Goal: Information Seeking & Learning: Learn about a topic

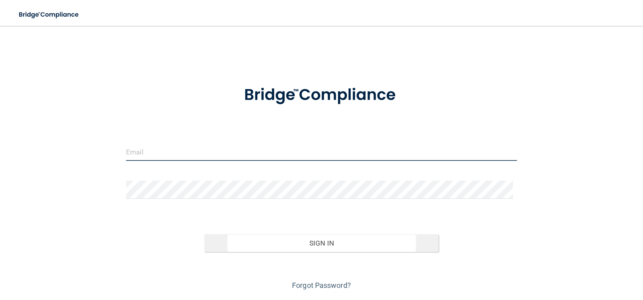
type input "[EMAIL_ADDRESS][DOMAIN_NAME]"
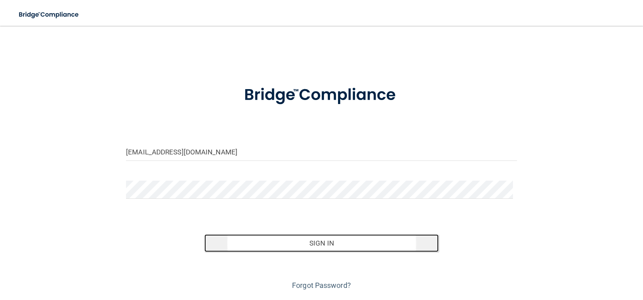
click at [283, 243] on button "Sign In" at bounding box center [321, 244] width 235 height 18
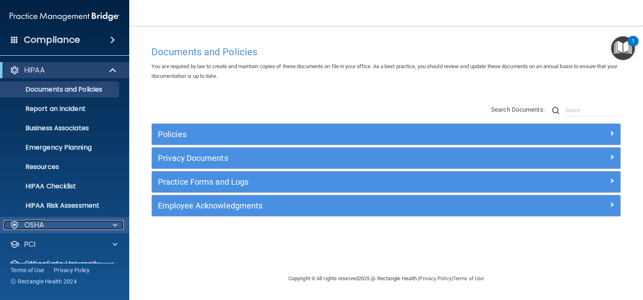
click at [69, 226] on div "OSHA" at bounding box center [54, 225] width 100 height 10
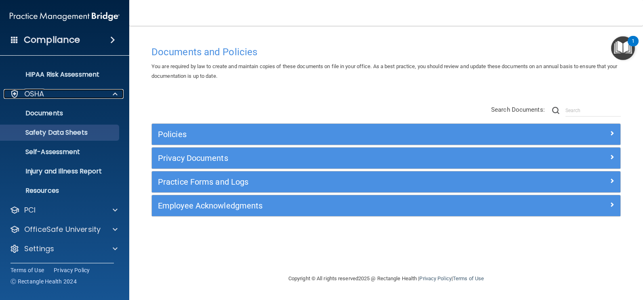
scroll to position [132, 0]
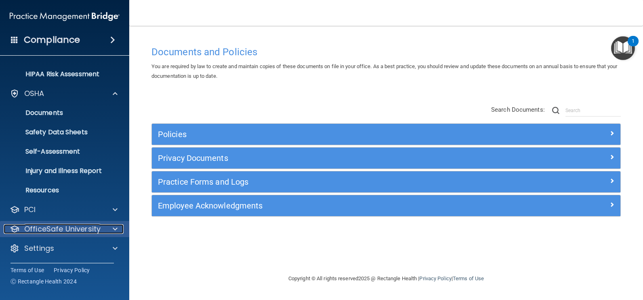
click at [61, 226] on p "OfficeSafe University" at bounding box center [62, 229] width 76 height 10
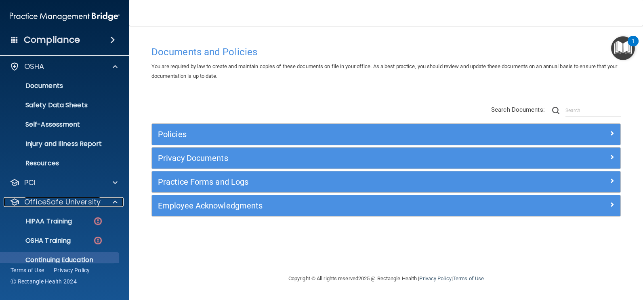
scroll to position [190, 0]
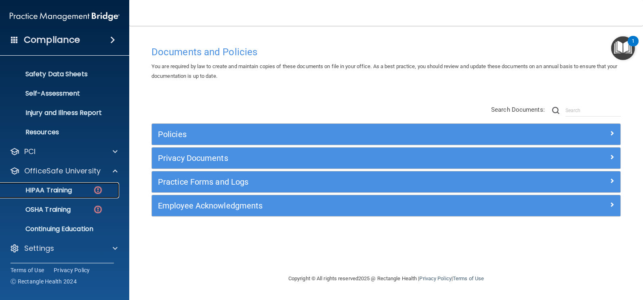
click at [73, 190] on div "HIPAA Training" at bounding box center [60, 191] width 110 height 8
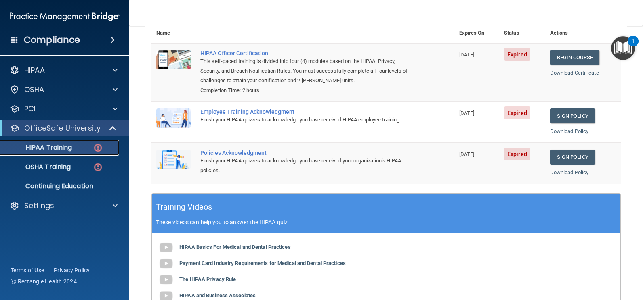
scroll to position [81, 0]
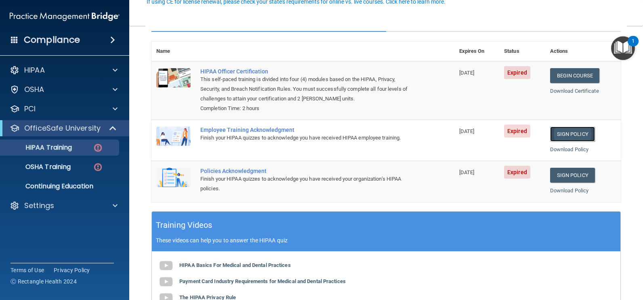
click at [554, 135] on link "Sign Policy" at bounding box center [572, 134] width 45 height 15
click at [558, 174] on link "Sign Policy" at bounding box center [572, 175] width 45 height 15
click at [553, 74] on link "Begin Course" at bounding box center [574, 75] width 49 height 15
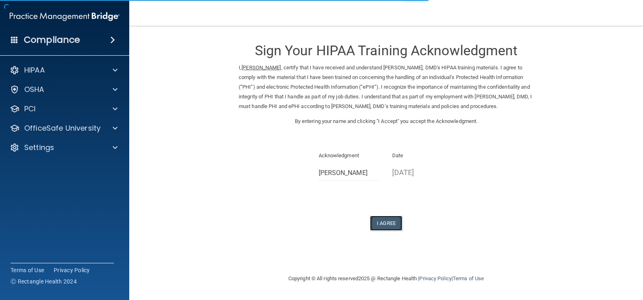
click at [382, 231] on button "I Agree" at bounding box center [386, 223] width 32 height 15
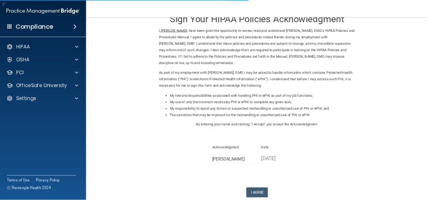
scroll to position [69, 0]
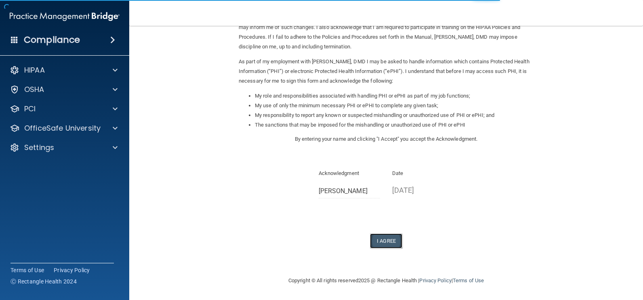
click at [389, 237] on button "I Agree" at bounding box center [386, 241] width 32 height 15
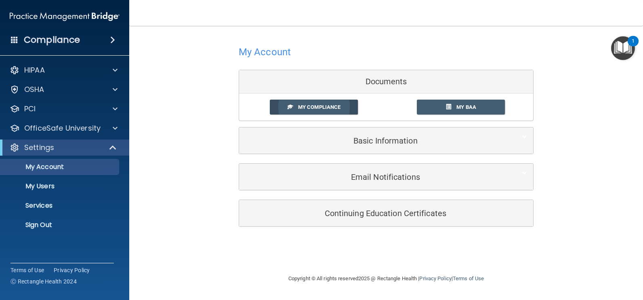
click at [340, 112] on link "My Compliance" at bounding box center [314, 107] width 88 height 15
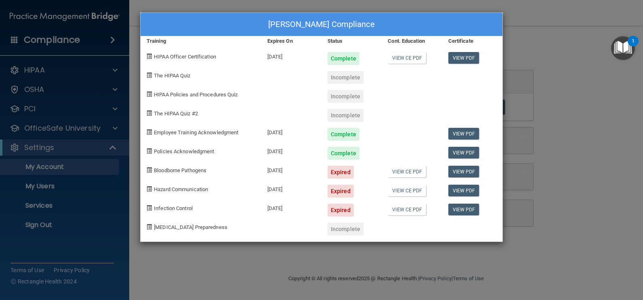
click at [562, 125] on div "Ronald Murphy's Compliance Training Expires On Status Cont. Education Certifica…" at bounding box center [321, 150] width 643 height 300
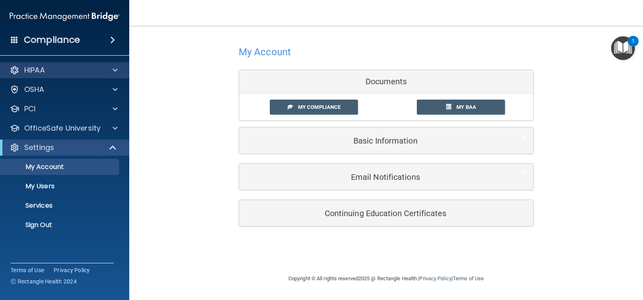
click at [75, 75] on div "HIPAA" at bounding box center [65, 70] width 130 height 16
click at [113, 71] on span at bounding box center [115, 70] width 5 height 10
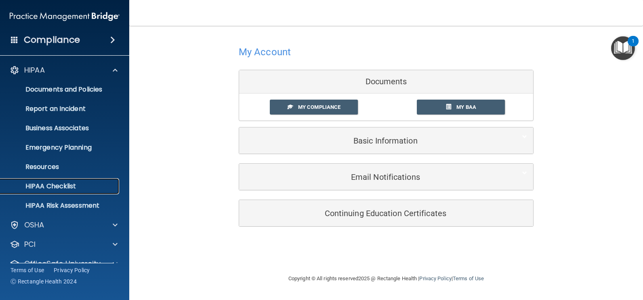
click at [90, 185] on p "HIPAA Checklist" at bounding box center [60, 186] width 110 height 8
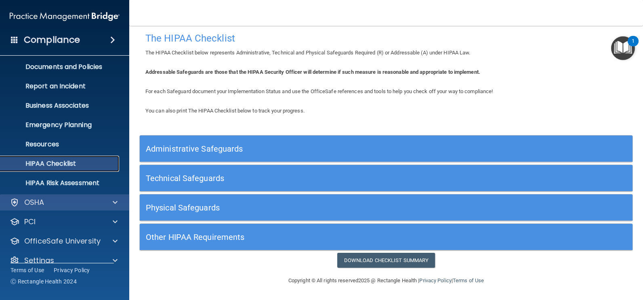
scroll to position [35, 0]
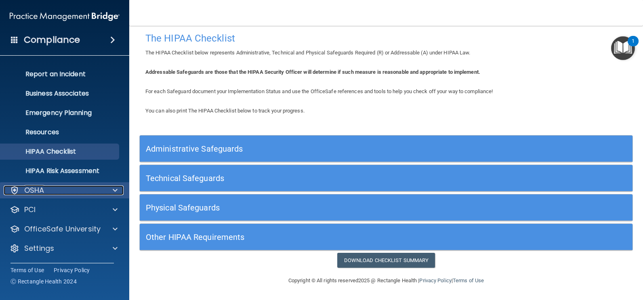
click at [115, 190] on span at bounding box center [115, 191] width 5 height 10
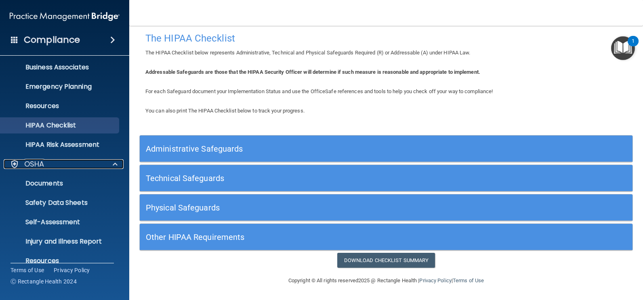
scroll to position [0, 0]
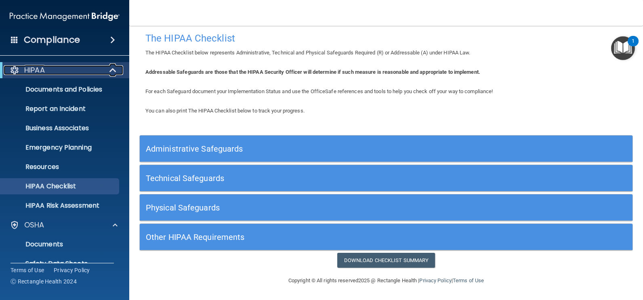
click at [32, 68] on p "HIPAA" at bounding box center [34, 70] width 21 height 10
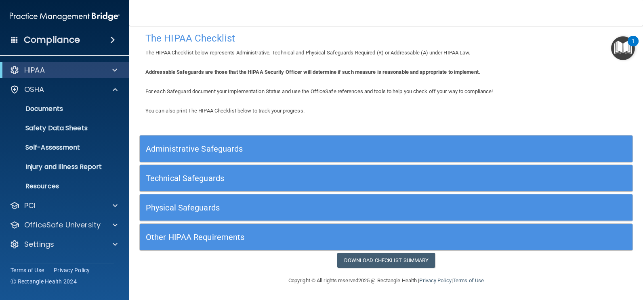
click at [115, 38] on span at bounding box center [112, 40] width 5 height 10
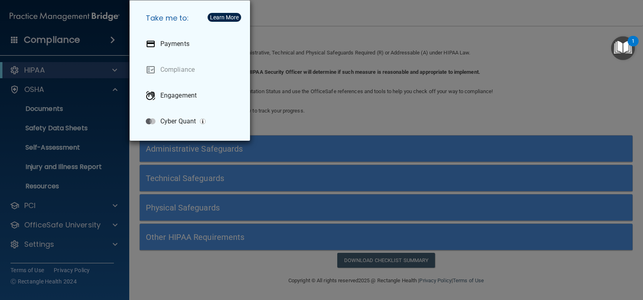
click at [51, 193] on div "Take me to: Payments Compliance Engagement Cyber Quant" at bounding box center [321, 150] width 643 height 300
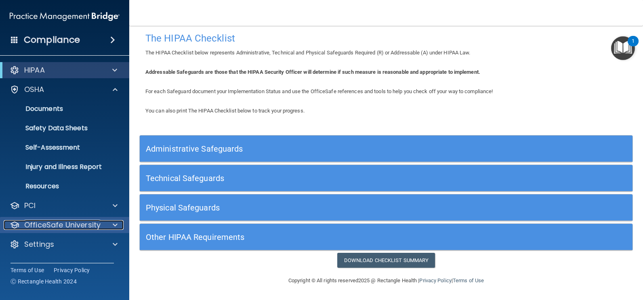
click at [105, 224] on div at bounding box center [114, 225] width 20 height 10
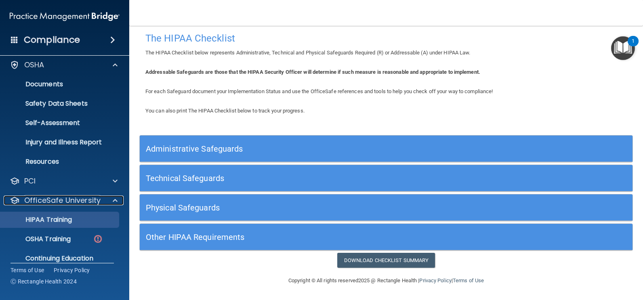
scroll to position [54, 0]
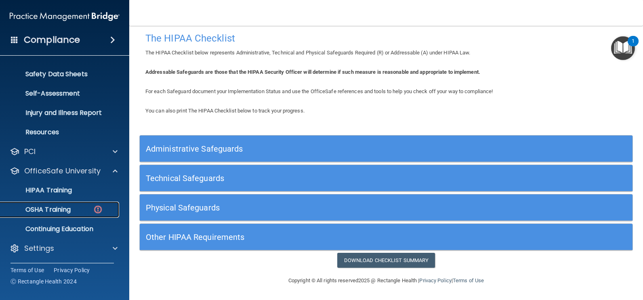
click at [90, 212] on div "OSHA Training" at bounding box center [60, 210] width 110 height 8
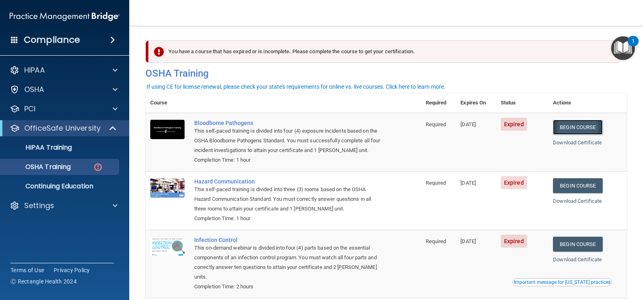
click at [593, 123] on link "Begin Course" at bounding box center [577, 127] width 49 height 15
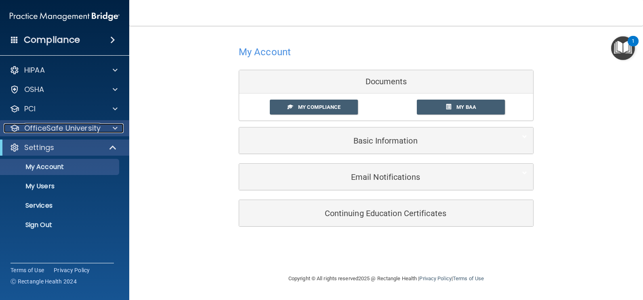
click at [66, 130] on p "OfficeSafe University" at bounding box center [62, 129] width 76 height 10
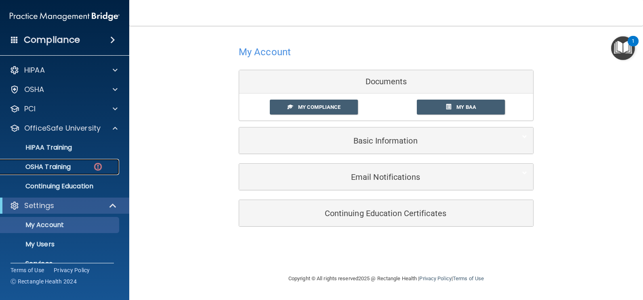
click at [58, 167] on p "OSHA Training" at bounding box center [37, 167] width 65 height 8
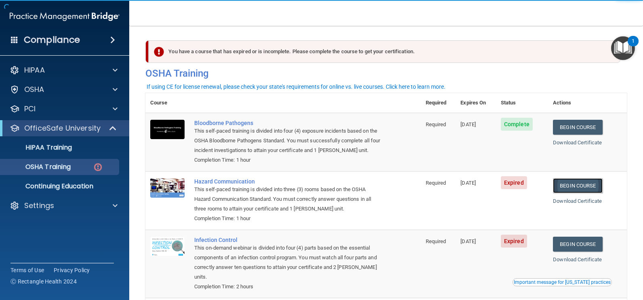
click at [575, 187] on link "Begin Course" at bounding box center [577, 185] width 49 height 15
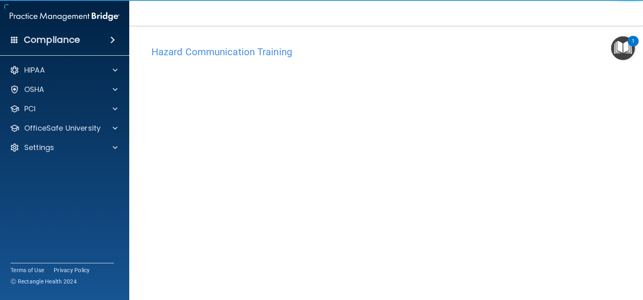
scroll to position [3, 0]
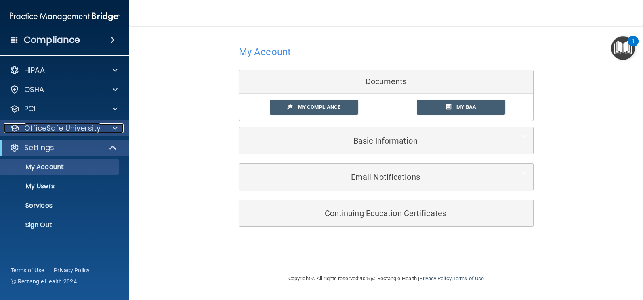
click at [52, 129] on p "OfficeSafe University" at bounding box center [62, 129] width 76 height 10
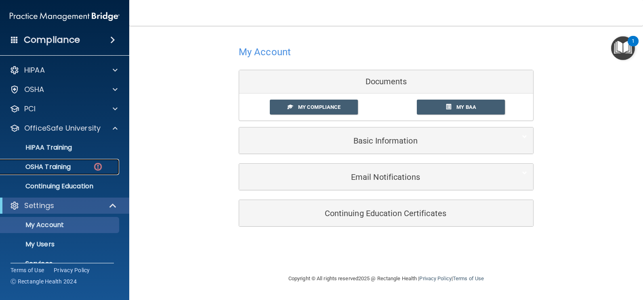
click at [57, 168] on p "OSHA Training" at bounding box center [37, 167] width 65 height 8
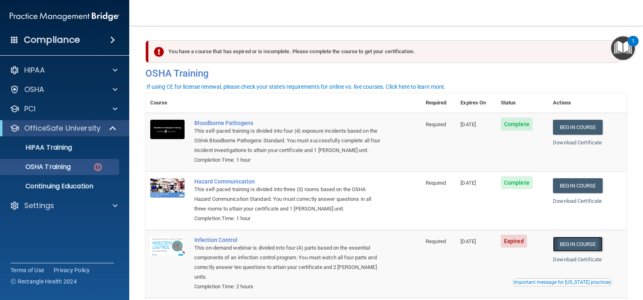
click at [572, 244] on link "Begin Course" at bounding box center [577, 244] width 49 height 15
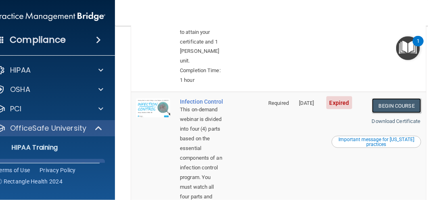
scroll to position [430, 0]
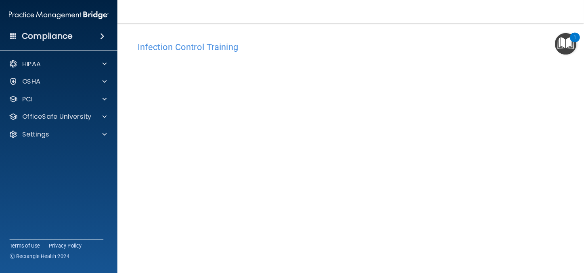
scroll to position [40, 0]
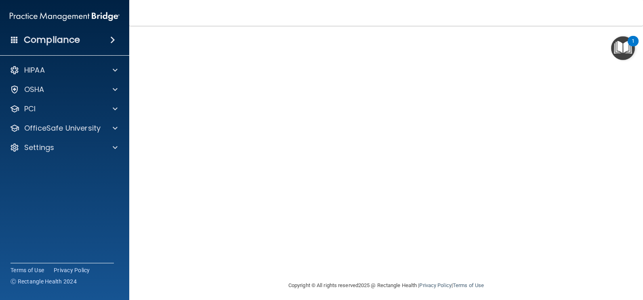
drag, startPoint x: 586, startPoint y: 106, endPoint x: 582, endPoint y: 107, distance: 4.2
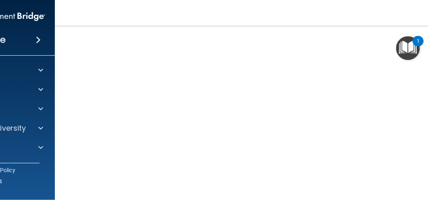
drag, startPoint x: 594, startPoint y: 1, endPoint x: 251, endPoint y: 20, distance: 343.3
click at [251, 20] on nav "Toggle navigation [PERSON_NAME] [EMAIL_ADDRESS][DOMAIN_NAME] Manage My Enterpri…" at bounding box center [279, 13] width 448 height 26
drag, startPoint x: 333, startPoint y: 13, endPoint x: 281, endPoint y: 15, distance: 52.1
click at [281, 15] on nav "Toggle navigation [PERSON_NAME] [EMAIL_ADDRESS][DOMAIN_NAME] Manage My Enterpri…" at bounding box center [279, 13] width 448 height 26
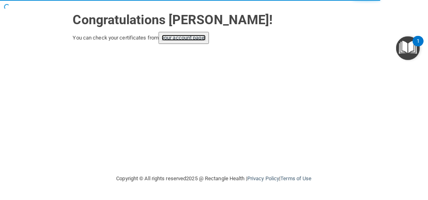
click at [188, 35] on link "your account page!" at bounding box center [184, 38] width 44 height 6
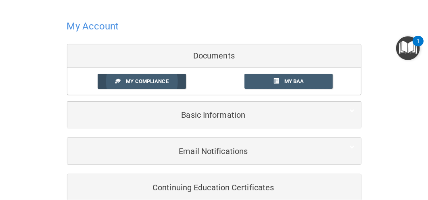
click at [164, 82] on span "My Compliance" at bounding box center [147, 81] width 42 height 6
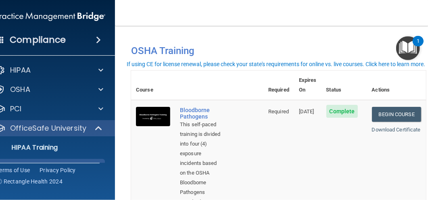
click at [408, 46] on img "Open Resource Center, 1 new notification" at bounding box center [408, 48] width 24 height 24
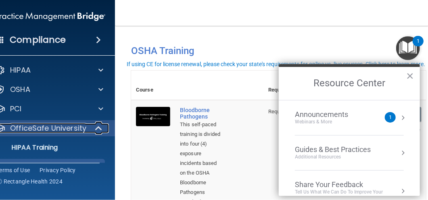
click at [72, 130] on p "OfficeSafe University" at bounding box center [48, 129] width 76 height 10
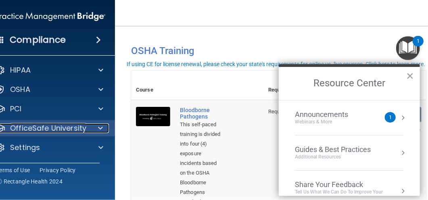
click at [57, 130] on p "OfficeSafe University" at bounding box center [48, 129] width 76 height 10
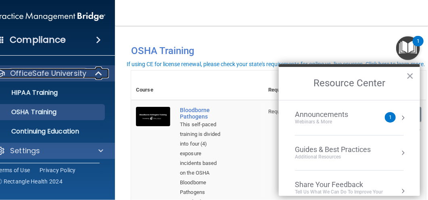
scroll to position [57, 0]
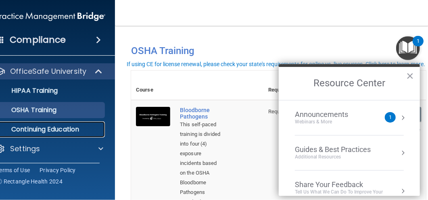
click at [39, 135] on link "Continuing Education" at bounding box center [41, 130] width 127 height 16
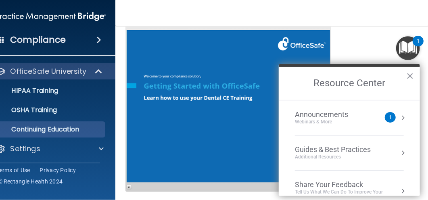
scroll to position [210, 0]
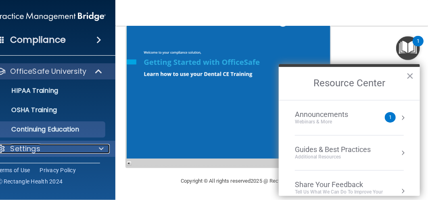
click at [34, 150] on p "Settings" at bounding box center [25, 149] width 30 height 10
click at [24, 148] on p "Settings" at bounding box center [25, 149] width 30 height 10
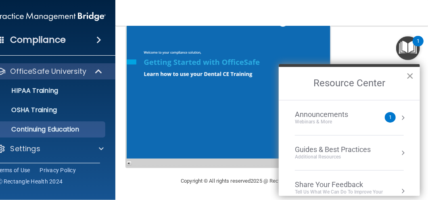
click at [412, 74] on button "×" at bounding box center [411, 75] width 8 height 13
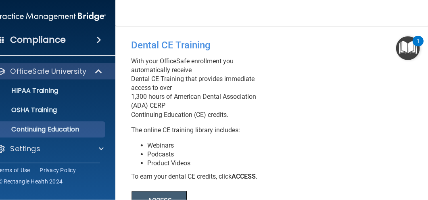
scroll to position [0, 0]
click at [96, 42] on span at bounding box center [98, 40] width 5 height 10
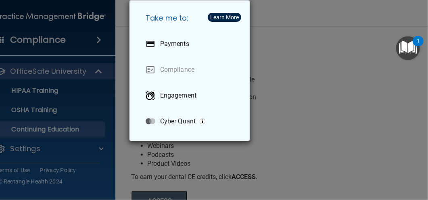
click at [66, 71] on div "Take me to: Payments Compliance Engagement Cyber Quant" at bounding box center [214, 100] width 428 height 200
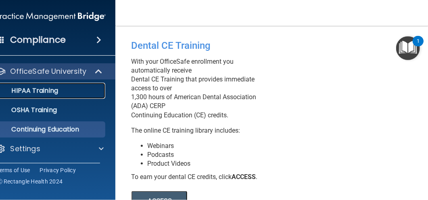
click at [33, 91] on p "HIPAA Training" at bounding box center [25, 91] width 67 height 8
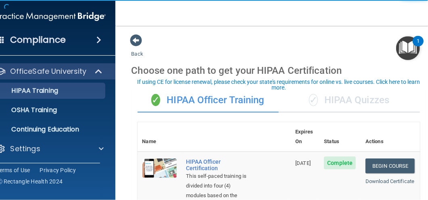
click at [342, 97] on div "✓ HIPAA Quizzes" at bounding box center [349, 100] width 141 height 24
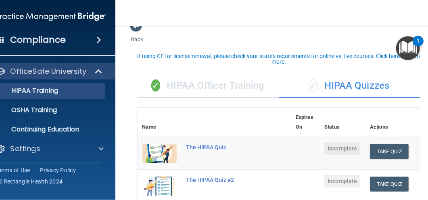
scroll to position [27, 0]
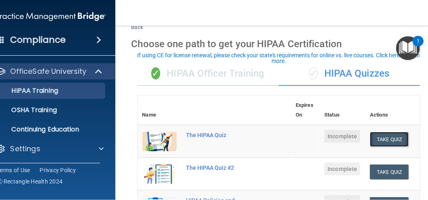
click at [386, 136] on button "Take Quiz" at bounding box center [389, 139] width 39 height 15
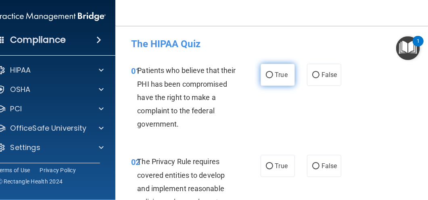
click at [270, 75] on label "True" at bounding box center [278, 75] width 34 height 22
click at [267, 74] on input "True" at bounding box center [269, 75] width 7 height 6
radio input "true"
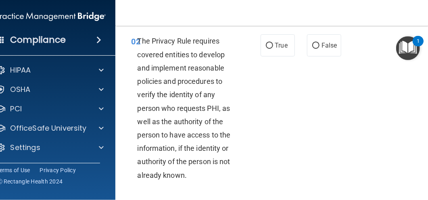
scroll to position [134, 0]
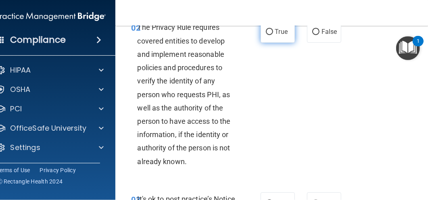
click at [268, 30] on input "True" at bounding box center [269, 32] width 7 height 6
radio input "true"
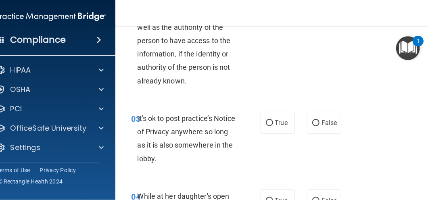
scroll to position [242, 0]
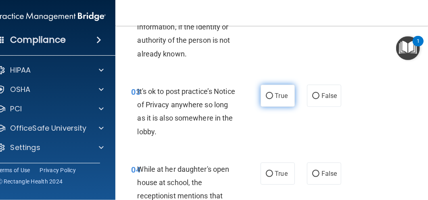
click at [266, 99] on input "True" at bounding box center [269, 96] width 7 height 6
radio input "true"
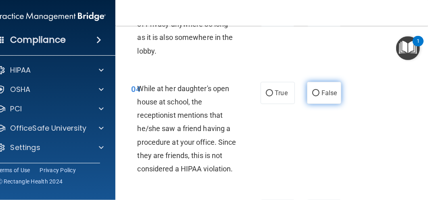
click at [315, 92] on input "False" at bounding box center [315, 93] width 7 height 6
radio input "true"
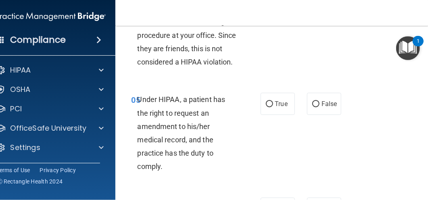
scroll to position [430, 0]
click at [313, 105] on input "False" at bounding box center [315, 104] width 7 height 6
radio input "true"
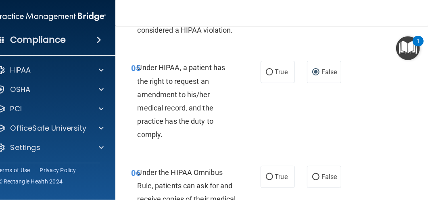
scroll to position [511, 0]
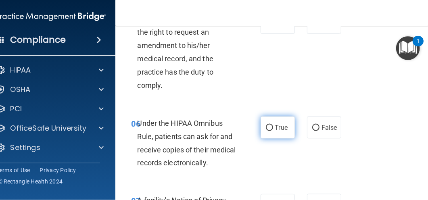
click at [268, 125] on input "True" at bounding box center [269, 128] width 7 height 6
radio input "true"
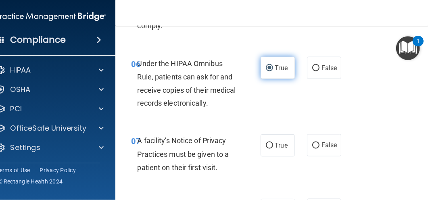
scroll to position [592, 0]
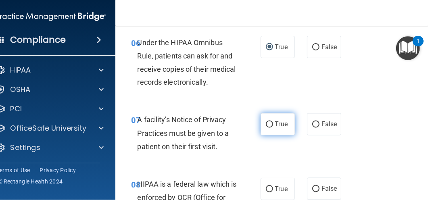
click at [268, 124] on input "True" at bounding box center [269, 125] width 7 height 6
radio input "true"
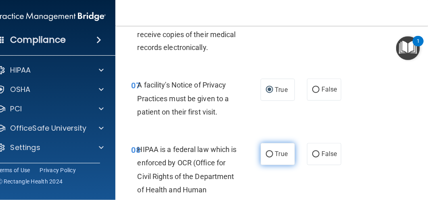
scroll to position [673, 0]
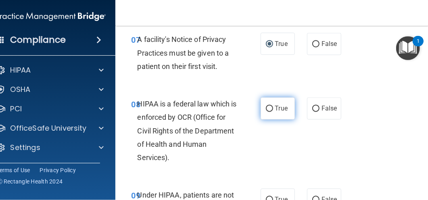
click at [271, 105] on label "True" at bounding box center [278, 108] width 34 height 22
click at [271, 106] on input "True" at bounding box center [269, 109] width 7 height 6
radio input "true"
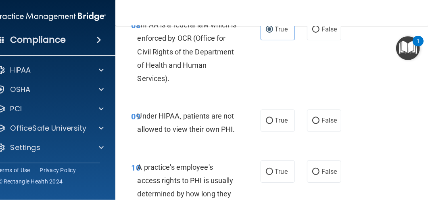
scroll to position [753, 0]
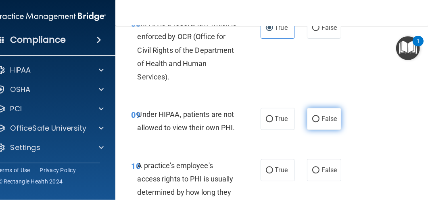
click at [312, 116] on input "False" at bounding box center [315, 119] width 7 height 6
radio input "true"
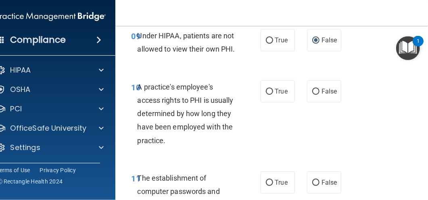
scroll to position [834, 0]
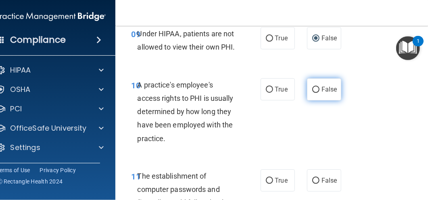
click at [315, 90] on input "False" at bounding box center [315, 90] width 7 height 6
radio input "true"
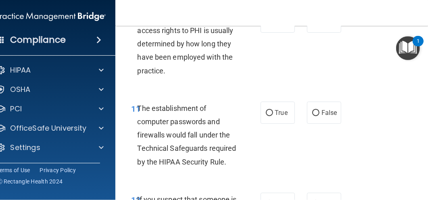
scroll to position [915, 0]
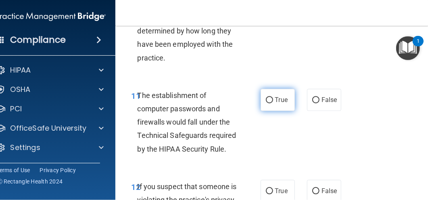
click at [269, 97] on input "True" at bounding box center [269, 100] width 7 height 6
radio input "true"
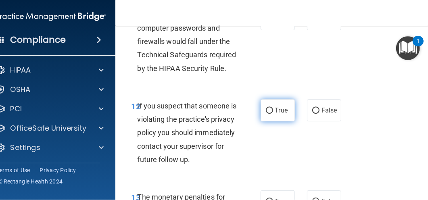
click at [269, 111] on input "True" at bounding box center [269, 111] width 7 height 6
radio input "true"
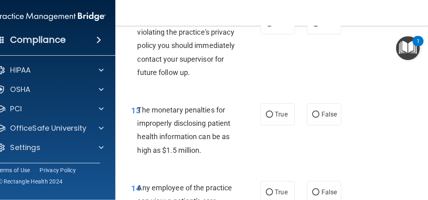
scroll to position [1109, 0]
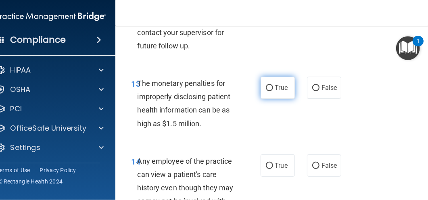
click at [267, 91] on input "True" at bounding box center [269, 88] width 7 height 6
radio input "true"
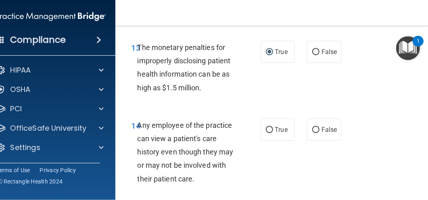
scroll to position [1164, 0]
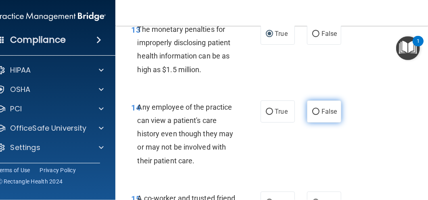
click at [316, 115] on input "False" at bounding box center [315, 112] width 7 height 6
radio input "true"
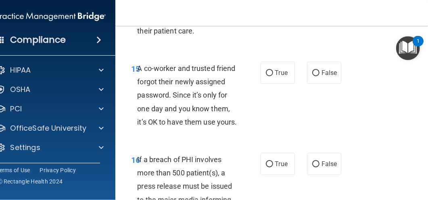
scroll to position [1298, 0]
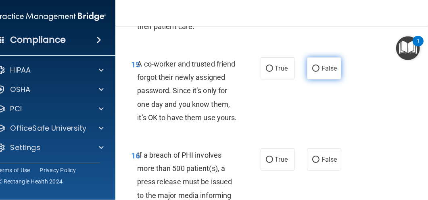
click at [318, 80] on label "False" at bounding box center [324, 68] width 34 height 22
click at [318, 72] on input "False" at bounding box center [315, 69] width 7 height 6
radio input "true"
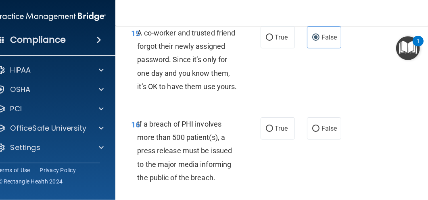
scroll to position [1379, 0]
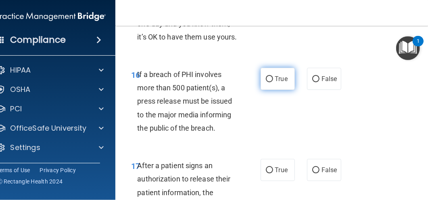
click at [270, 82] on input "True" at bounding box center [269, 79] width 7 height 6
radio input "true"
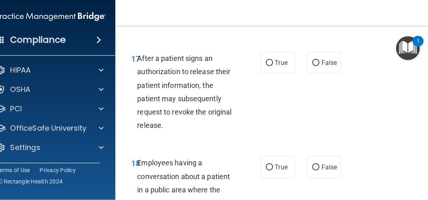
scroll to position [1487, 0]
click at [268, 66] on input "True" at bounding box center [269, 63] width 7 height 6
radio input "true"
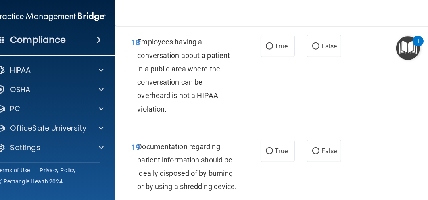
scroll to position [1621, 0]
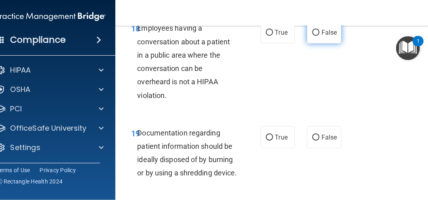
click at [315, 36] on input "False" at bounding box center [315, 33] width 7 height 6
radio input "true"
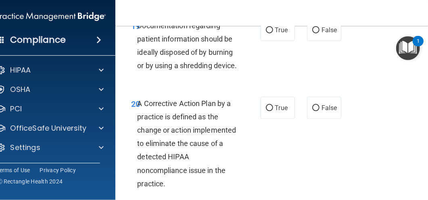
scroll to position [1729, 0]
drag, startPoint x: 268, startPoint y: 56, endPoint x: 257, endPoint y: 71, distance: 18.7
click at [268, 33] on input "True" at bounding box center [269, 30] width 7 height 6
radio input "true"
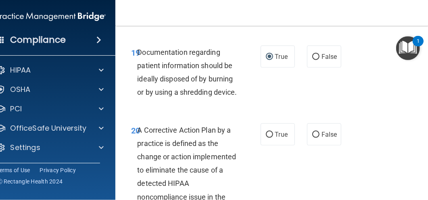
scroll to position [1810, 0]
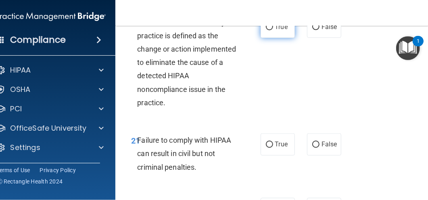
click at [266, 30] on input "True" at bounding box center [269, 27] width 7 height 6
radio input "true"
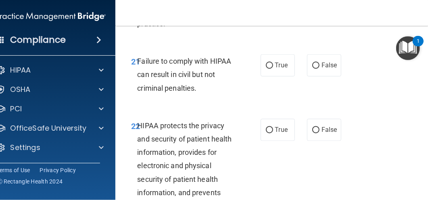
scroll to position [1890, 0]
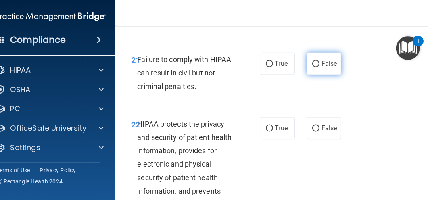
click at [312, 67] on input "False" at bounding box center [315, 64] width 7 height 6
radio input "true"
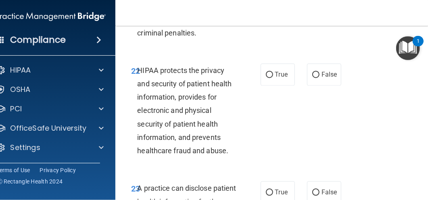
scroll to position [1971, 0]
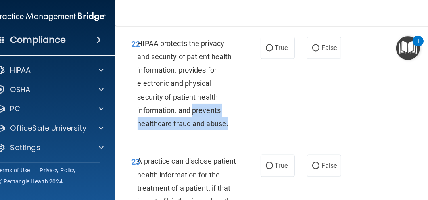
drag, startPoint x: 196, startPoint y: 153, endPoint x: 229, endPoint y: 169, distance: 36.5
click at [229, 131] on div "HIPAA protects the privacy and security of patient health information, provides…" at bounding box center [191, 84] width 106 height 94
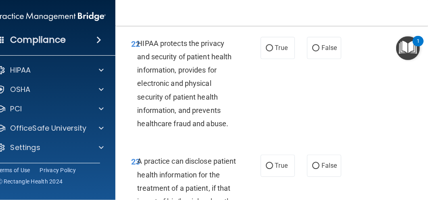
click at [224, 131] on div "HIPAA protects the privacy and security of patient health information, provides…" at bounding box center [191, 84] width 106 height 94
click at [314, 51] on input "False" at bounding box center [315, 48] width 7 height 6
radio input "true"
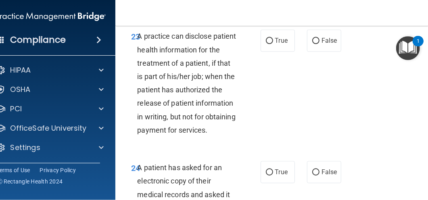
scroll to position [2105, 0]
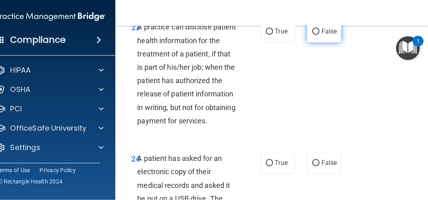
click at [316, 35] on input "False" at bounding box center [315, 32] width 7 height 6
radio input "true"
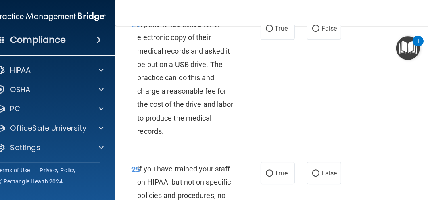
scroll to position [2267, 0]
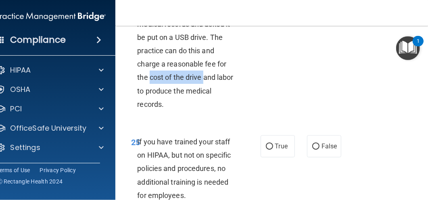
drag, startPoint x: 148, startPoint y: 129, endPoint x: 203, endPoint y: 131, distance: 55.3
click at [203, 109] on span "A patient has asked for an electronic copy of their medical records and asked i…" at bounding box center [186, 51] width 96 height 116
drag, startPoint x: 203, startPoint y: 131, endPoint x: 212, endPoint y: 130, distance: 8.5
click at [212, 109] on span "A patient has asked for an electronic copy of their medical records and asked i…" at bounding box center [186, 51] width 96 height 116
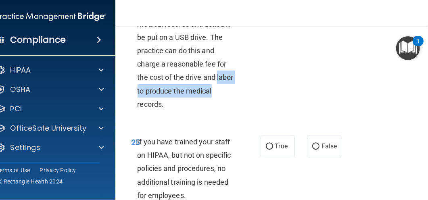
drag, startPoint x: 216, startPoint y: 131, endPoint x: 231, endPoint y: 151, distance: 24.5
click at [231, 111] on div "A patient has asked for an electronic copy of their medical records and asked i…" at bounding box center [191, 50] width 106 height 121
click at [314, 5] on input "False" at bounding box center [315, 2] width 7 height 6
radio input "true"
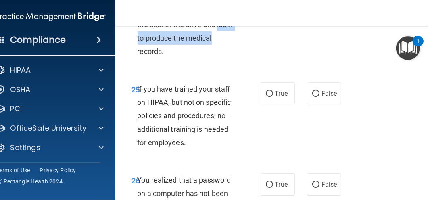
scroll to position [2401, 0]
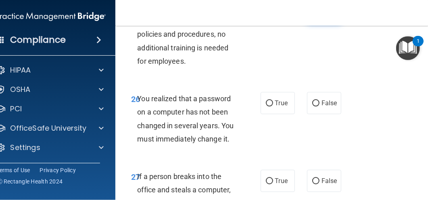
click at [313, 15] on input "False" at bounding box center [315, 12] width 7 height 6
radio input "true"
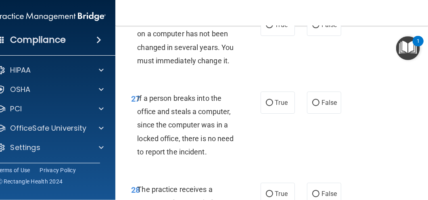
scroll to position [2482, 0]
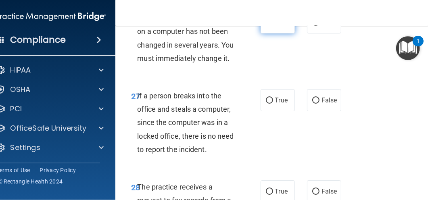
click at [271, 34] on label "True" at bounding box center [278, 22] width 34 height 22
click at [271, 26] on input "True" at bounding box center [269, 23] width 7 height 6
radio input "true"
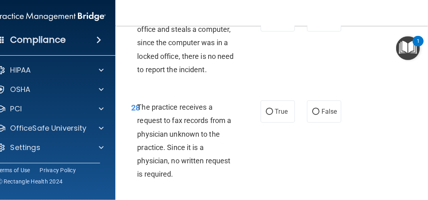
scroll to position [2563, 0]
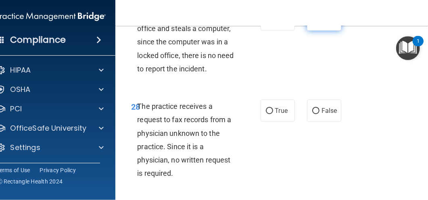
click at [312, 23] on input "False" at bounding box center [315, 20] width 7 height 6
radio input "true"
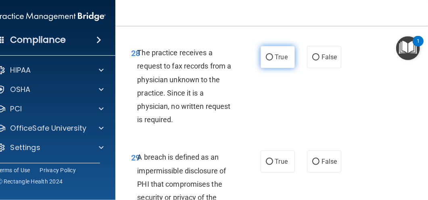
scroll to position [2617, 0]
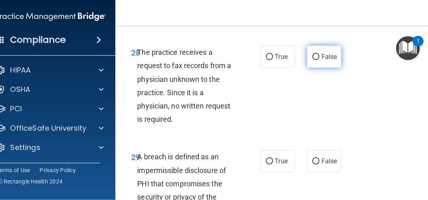
click at [314, 60] on input "False" at bounding box center [315, 57] width 7 height 6
radio input "true"
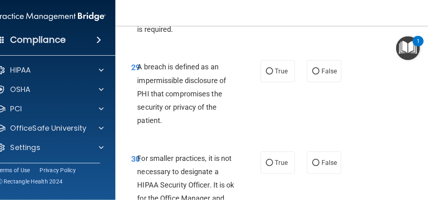
scroll to position [2724, 0]
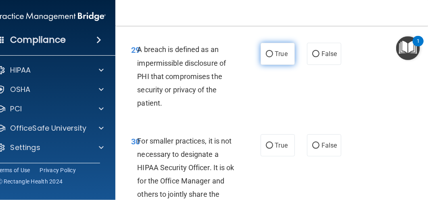
click at [269, 57] on input "True" at bounding box center [269, 54] width 7 height 6
radio input "true"
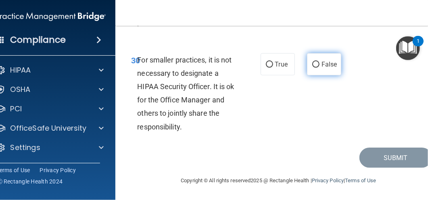
click at [315, 68] on input "False" at bounding box center [315, 65] width 7 height 6
radio input "true"
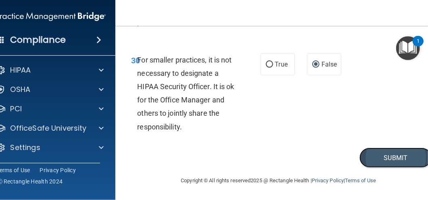
click at [400, 168] on button "Submit" at bounding box center [396, 158] width 73 height 21
click at [391, 159] on button "Submit" at bounding box center [396, 158] width 73 height 21
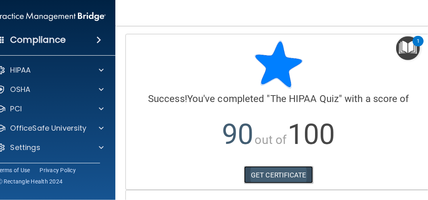
click at [265, 177] on link "GET CERTIFICATE" at bounding box center [278, 175] width 69 height 18
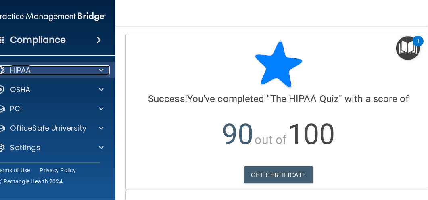
click at [65, 67] on div "HIPAA" at bounding box center [40, 70] width 100 height 10
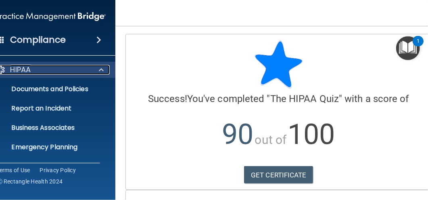
click at [67, 72] on div "HIPAA" at bounding box center [40, 70] width 100 height 10
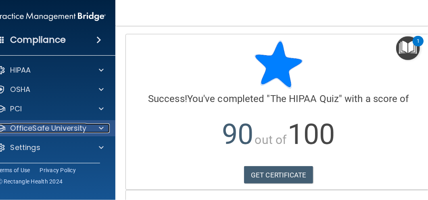
click at [62, 125] on p "OfficeSafe University" at bounding box center [48, 129] width 76 height 10
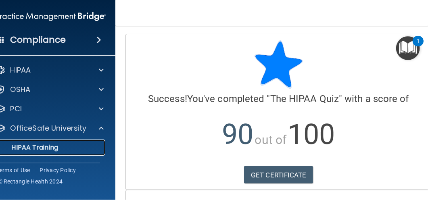
click at [54, 147] on p "HIPAA Training" at bounding box center [25, 148] width 67 height 8
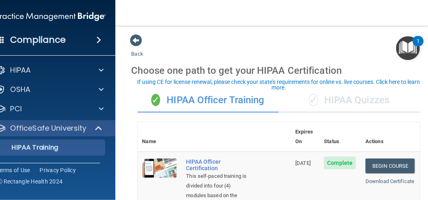
click at [359, 103] on div "✓ HIPAA Quizzes" at bounding box center [349, 100] width 141 height 24
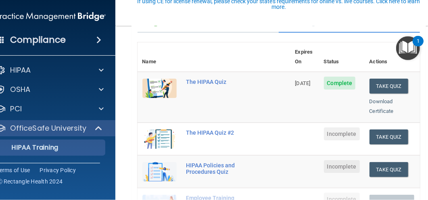
scroll to position [81, 0]
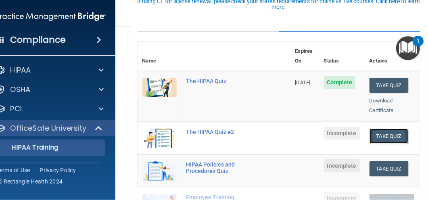
click at [386, 129] on button "Take Quiz" at bounding box center [389, 136] width 39 height 15
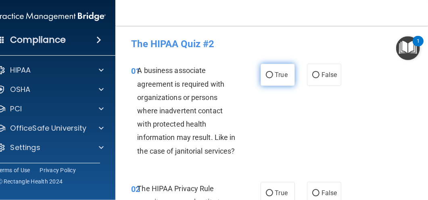
click at [268, 74] on input "True" at bounding box center [269, 75] width 7 height 6
radio input "true"
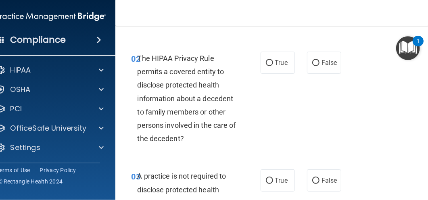
scroll to position [134, 0]
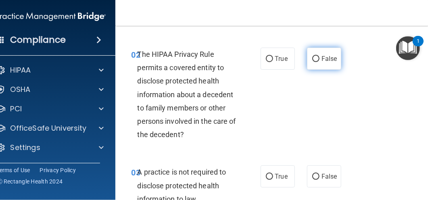
click at [315, 57] on input "False" at bounding box center [315, 59] width 7 height 6
radio input "true"
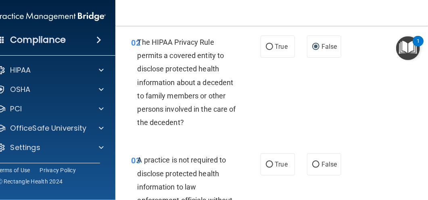
scroll to position [215, 0]
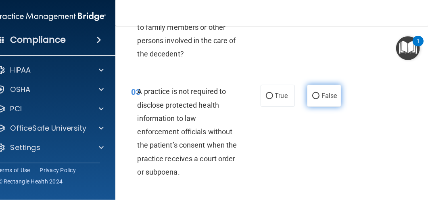
click at [315, 95] on input "False" at bounding box center [315, 96] width 7 height 6
radio input "true"
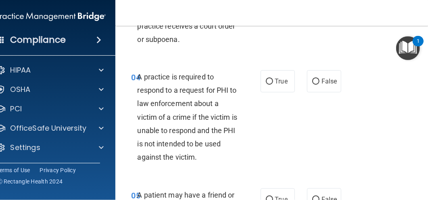
scroll to position [350, 0]
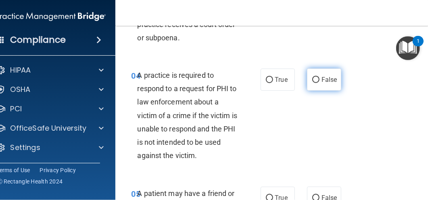
click at [314, 78] on input "False" at bounding box center [315, 80] width 7 height 6
radio input "true"
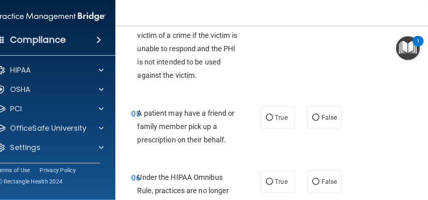
scroll to position [484, 0]
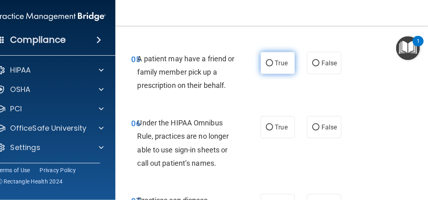
click at [268, 61] on input "True" at bounding box center [269, 64] width 7 height 6
radio input "true"
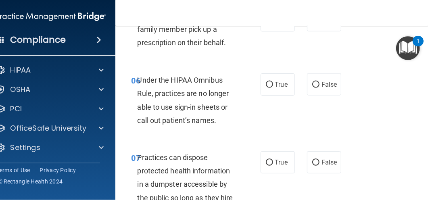
scroll to position [538, 0]
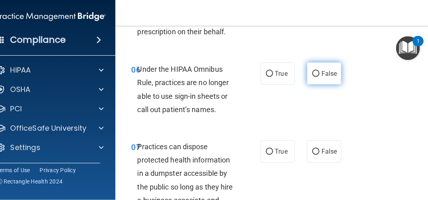
click at [314, 72] on input "False" at bounding box center [315, 74] width 7 height 6
radio input "true"
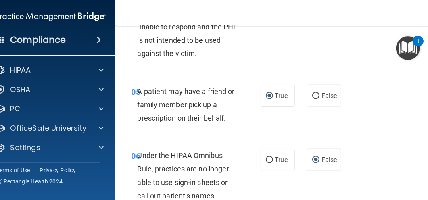
scroll to position [430, 0]
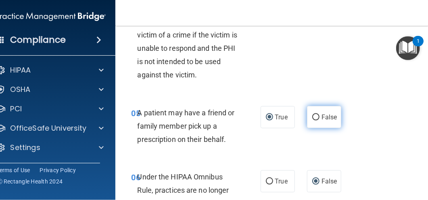
click at [314, 115] on input "False" at bounding box center [315, 118] width 7 height 6
radio input "true"
radio input "false"
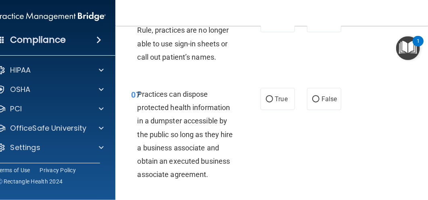
scroll to position [592, 0]
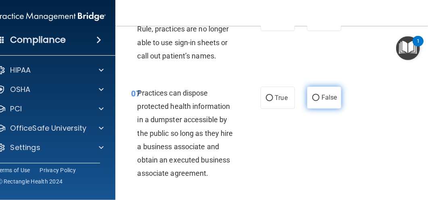
click at [315, 98] on input "False" at bounding box center [315, 98] width 7 height 6
radio input "true"
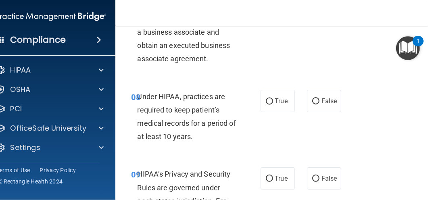
scroll to position [727, 0]
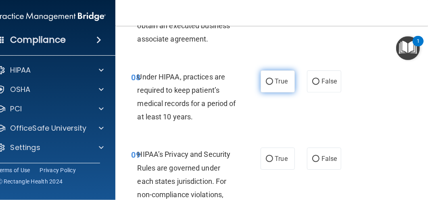
click at [269, 82] on input "True" at bounding box center [269, 82] width 7 height 6
radio input "true"
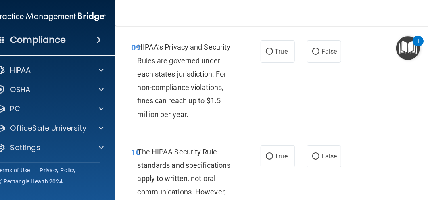
scroll to position [834, 0]
drag, startPoint x: 139, startPoint y: 73, endPoint x: 183, endPoint y: 73, distance: 43.6
click at [183, 73] on span "HIPAA’s Privacy and Security Rules are governed under each states jurisdiction.…" at bounding box center [184, 80] width 93 height 75
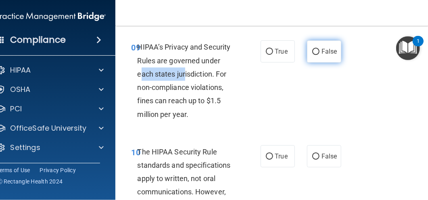
click at [312, 49] on input "False" at bounding box center [315, 52] width 7 height 6
radio input "true"
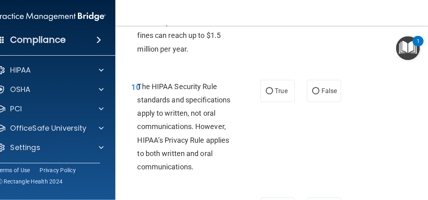
scroll to position [915, 0]
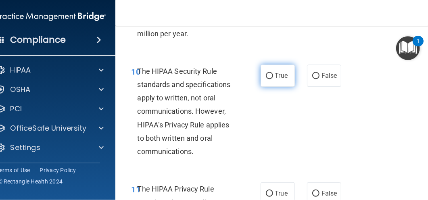
click at [262, 75] on label "True" at bounding box center [278, 76] width 34 height 22
click at [266, 75] on input "True" at bounding box center [269, 76] width 7 height 6
radio input "true"
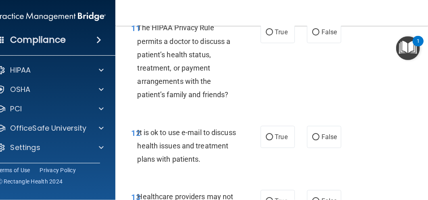
scroll to position [1050, 0]
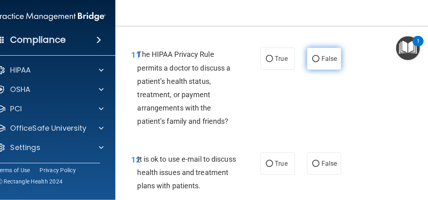
click at [308, 59] on label "False" at bounding box center [324, 59] width 34 height 22
click at [312, 59] on input "False" at bounding box center [315, 59] width 7 height 6
radio input "true"
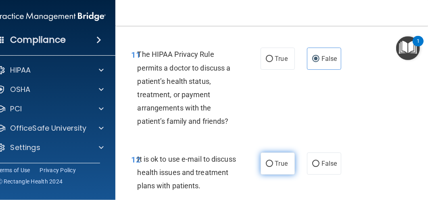
drag, startPoint x: 268, startPoint y: 163, endPoint x: 279, endPoint y: 157, distance: 11.9
click at [269, 163] on input "True" at bounding box center [269, 164] width 7 height 6
radio input "true"
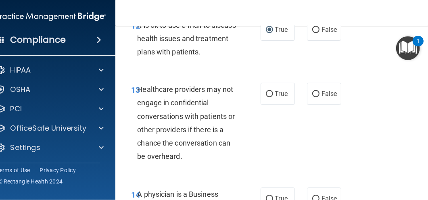
scroll to position [1184, 0]
click at [319, 94] on label "False" at bounding box center [324, 93] width 34 height 22
click at [319, 94] on input "False" at bounding box center [315, 94] width 7 height 6
radio input "true"
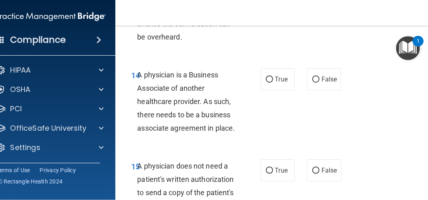
scroll to position [1319, 0]
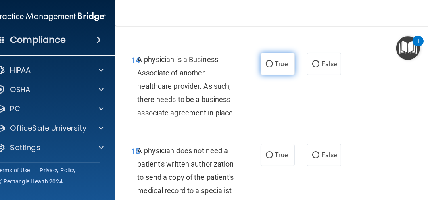
click at [269, 62] on input "True" at bounding box center [269, 64] width 7 height 6
radio input "true"
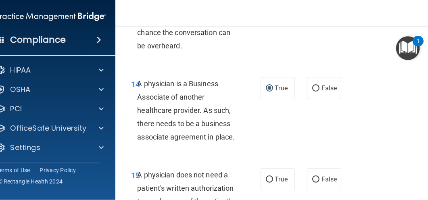
scroll to position [1292, 0]
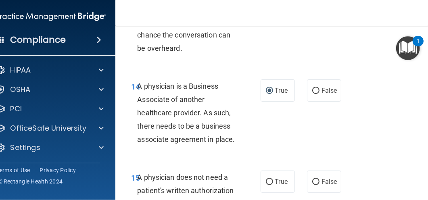
drag, startPoint x: 314, startPoint y: 91, endPoint x: 296, endPoint y: 111, distance: 26.6
click at [313, 91] on input "False" at bounding box center [315, 91] width 7 height 6
radio input "true"
radio input "false"
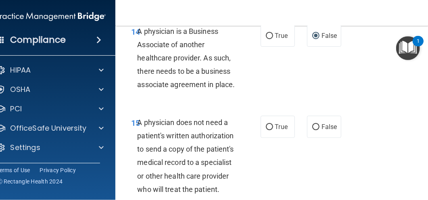
scroll to position [1373, 0]
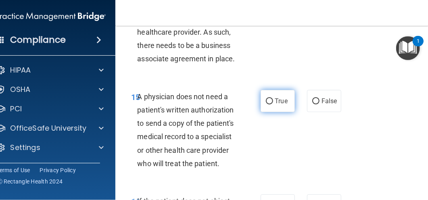
click at [279, 105] on label "True" at bounding box center [278, 101] width 34 height 22
click at [273, 105] on input "True" at bounding box center [269, 102] width 7 height 6
radio input "true"
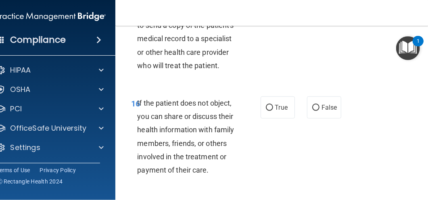
scroll to position [1480, 0]
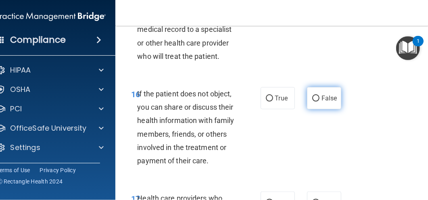
click at [314, 101] on input "False" at bounding box center [315, 99] width 7 height 6
radio input "true"
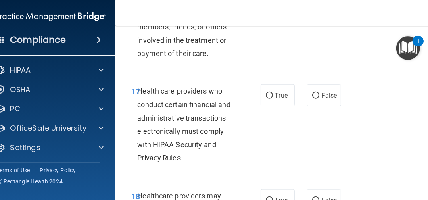
scroll to position [1588, 0]
click at [270, 94] on input "True" at bounding box center [269, 95] width 7 height 6
radio input "true"
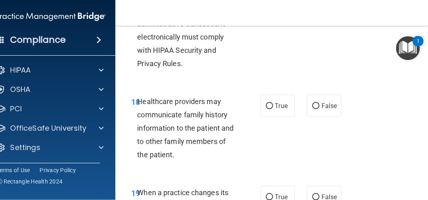
scroll to position [1696, 0]
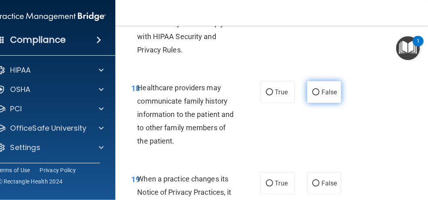
drag, startPoint x: 319, startPoint y: 89, endPoint x: 315, endPoint y: 95, distance: 7.6
click at [318, 91] on label "False" at bounding box center [324, 92] width 34 height 22
click at [318, 91] on input "False" at bounding box center [315, 93] width 7 height 6
radio input "true"
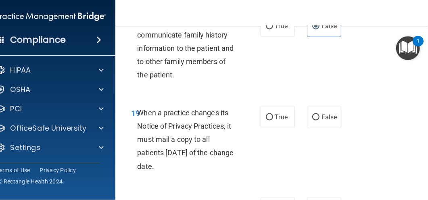
scroll to position [1830, 0]
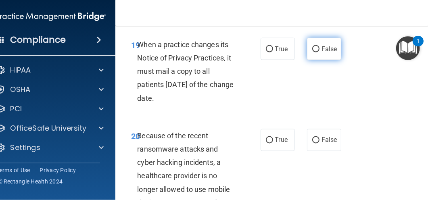
click at [313, 50] on input "False" at bounding box center [315, 49] width 7 height 6
radio input "true"
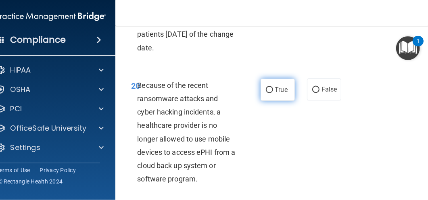
scroll to position [1884, 0]
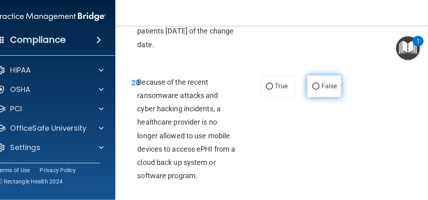
click at [316, 87] on input "False" at bounding box center [315, 87] width 7 height 6
radio input "true"
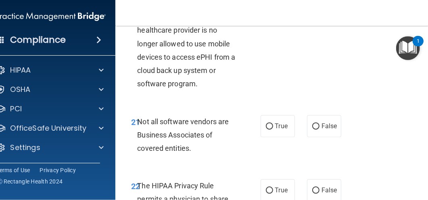
scroll to position [1992, 0]
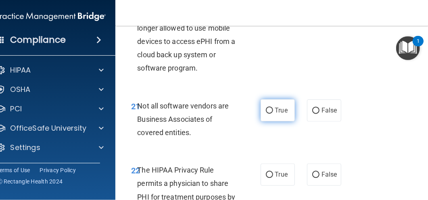
click at [266, 112] on input "True" at bounding box center [269, 111] width 7 height 6
radio input "true"
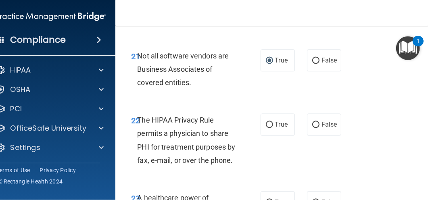
scroll to position [2045, 0]
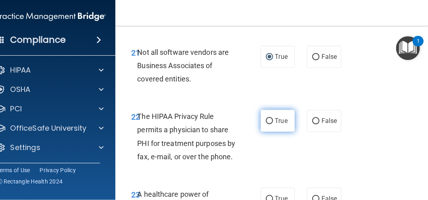
click at [268, 120] on input "True" at bounding box center [269, 121] width 7 height 6
radio input "true"
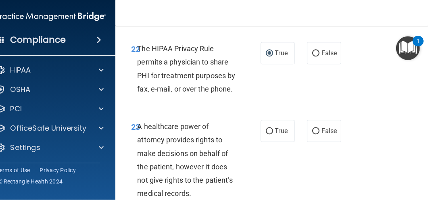
scroll to position [2126, 0]
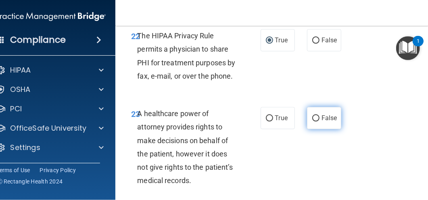
click at [313, 118] on input "False" at bounding box center [315, 118] width 7 height 6
radio input "true"
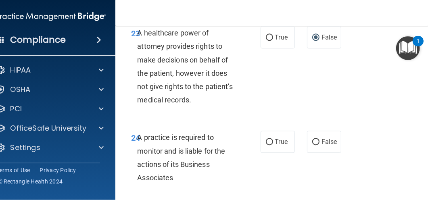
scroll to position [2234, 0]
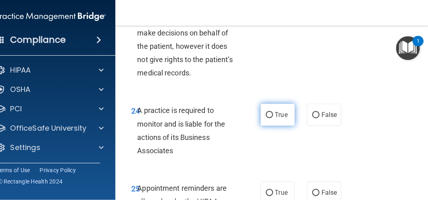
click at [270, 115] on input "True" at bounding box center [269, 115] width 7 height 6
radio input "true"
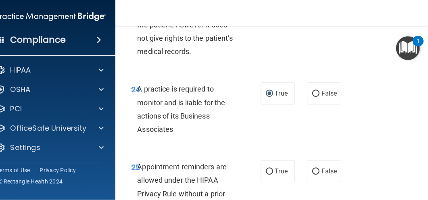
scroll to position [2315, 0]
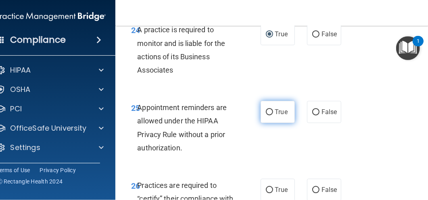
click at [272, 114] on label "True" at bounding box center [278, 112] width 34 height 22
click at [272, 114] on input "True" at bounding box center [269, 112] width 7 height 6
radio input "true"
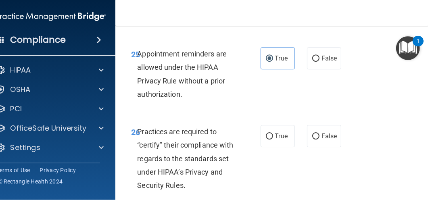
scroll to position [2395, 0]
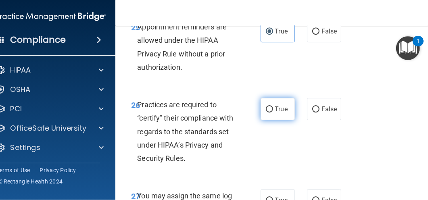
click at [271, 106] on label "True" at bounding box center [278, 109] width 34 height 22
click at [271, 107] on input "True" at bounding box center [269, 110] width 7 height 6
radio input "true"
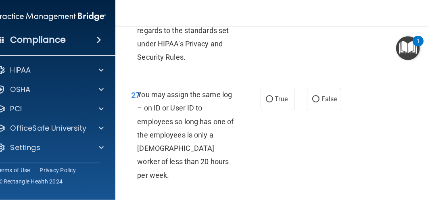
scroll to position [2503, 0]
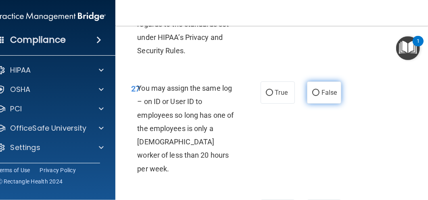
click at [315, 93] on input "False" at bounding box center [315, 93] width 7 height 6
radio input "true"
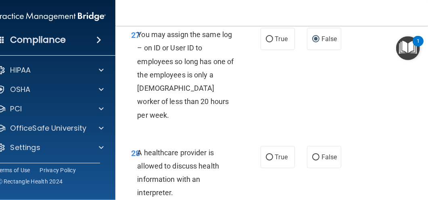
scroll to position [2584, 0]
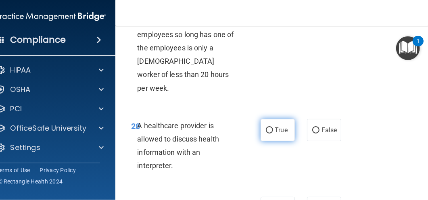
click at [268, 128] on input "True" at bounding box center [269, 131] width 7 height 6
radio input "true"
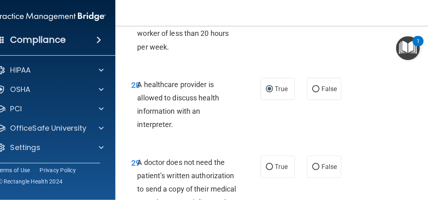
scroll to position [2665, 0]
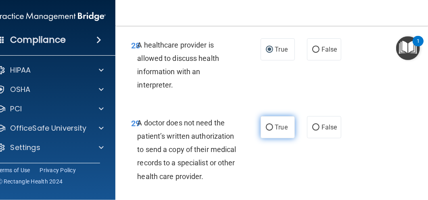
click at [344, 116] on ng-form "29 A doctor does not need the patient’s written authorization to send a copy of…" at bounding box center [344, 116] width 0 height 0
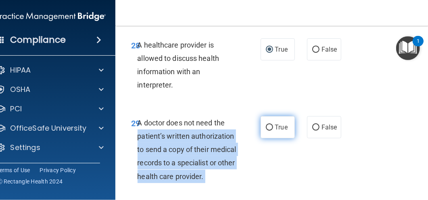
drag, startPoint x: 259, startPoint y: 113, endPoint x: 269, endPoint y: 114, distance: 9.7
click at [269, 125] on input "True" at bounding box center [269, 128] width 7 height 6
radio input "true"
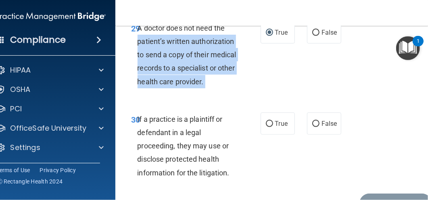
scroll to position [2772, 0]
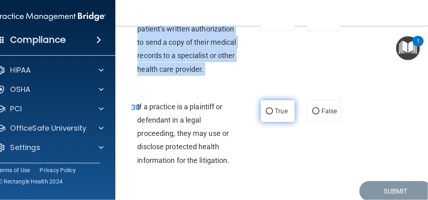
click at [270, 109] on input "True" at bounding box center [269, 112] width 7 height 6
radio input "true"
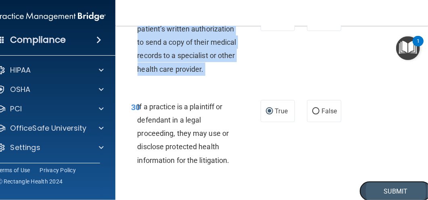
click at [382, 181] on button "Submit" at bounding box center [396, 191] width 73 height 21
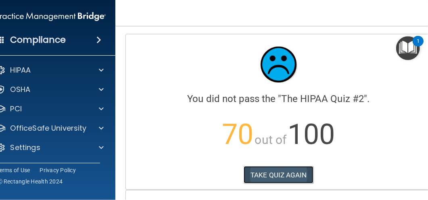
click at [275, 180] on button "TAKE QUIZ AGAIN" at bounding box center [279, 175] width 70 height 18
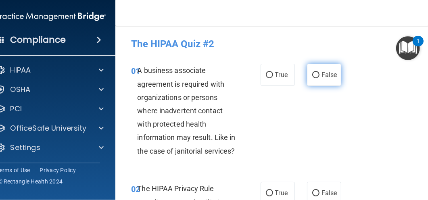
click at [315, 75] on input "False" at bounding box center [315, 75] width 7 height 6
radio input "true"
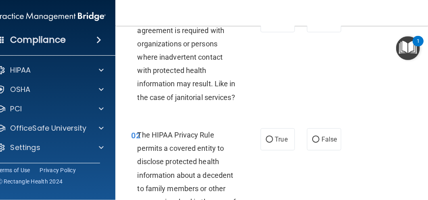
scroll to position [81, 0]
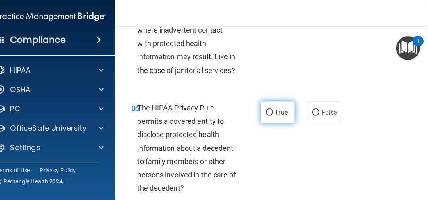
click at [269, 113] on input "True" at bounding box center [269, 113] width 7 height 6
radio input "true"
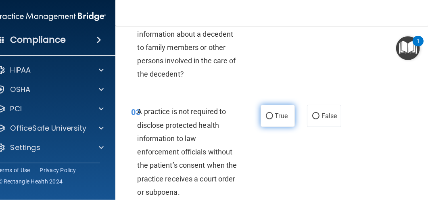
scroll to position [215, 0]
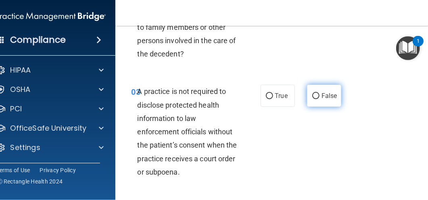
click at [314, 96] on input "False" at bounding box center [315, 96] width 7 height 6
radio input "true"
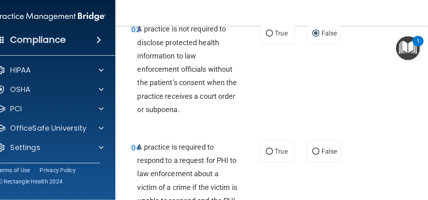
scroll to position [350, 0]
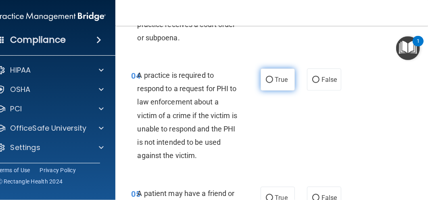
click at [272, 79] on label "True" at bounding box center [278, 80] width 34 height 22
click at [272, 79] on input "True" at bounding box center [269, 80] width 7 height 6
radio input "true"
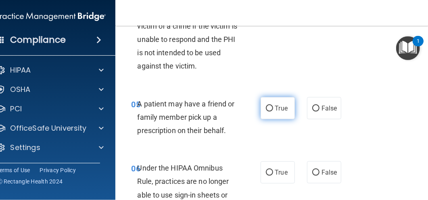
scroll to position [457, 0]
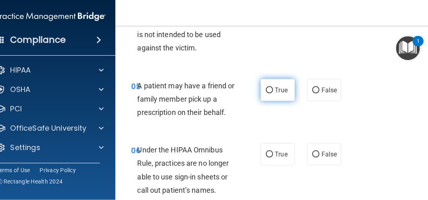
click at [268, 90] on input "True" at bounding box center [269, 91] width 7 height 6
radio input "true"
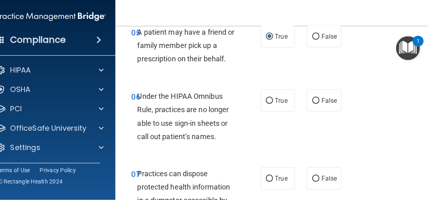
scroll to position [511, 0]
click at [317, 101] on label "False" at bounding box center [324, 101] width 34 height 22
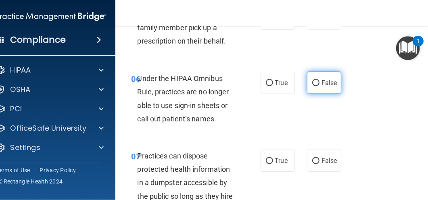
scroll to position [538, 0]
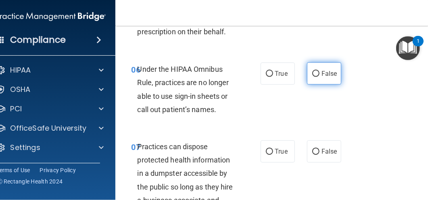
click at [314, 75] on input "False" at bounding box center [315, 74] width 7 height 6
radio input "true"
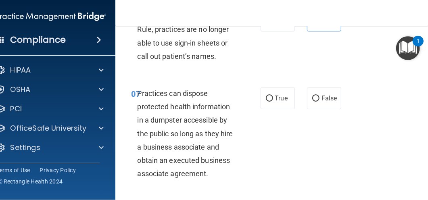
scroll to position [592, 0]
click at [314, 96] on input "False" at bounding box center [315, 98] width 7 height 6
radio input "true"
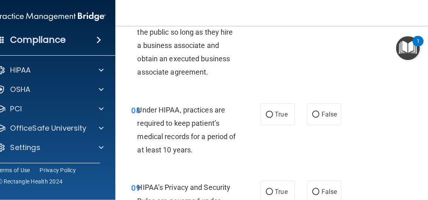
scroll to position [700, 0]
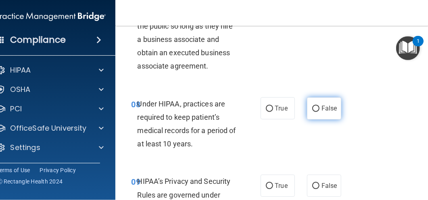
click at [309, 109] on label "False" at bounding box center [324, 108] width 34 height 22
click at [312, 109] on input "False" at bounding box center [315, 109] width 7 height 6
radio input "true"
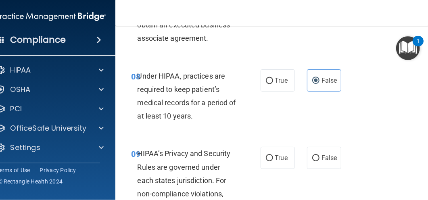
scroll to position [780, 0]
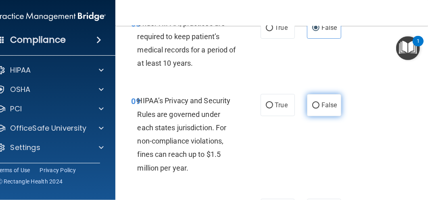
click at [323, 105] on span "False" at bounding box center [330, 105] width 16 height 8
click at [320, 105] on input "False" at bounding box center [315, 106] width 7 height 6
radio input "true"
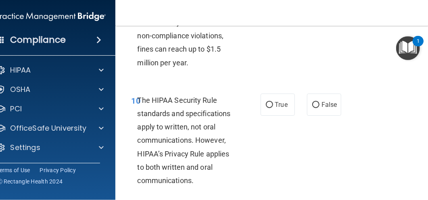
scroll to position [888, 0]
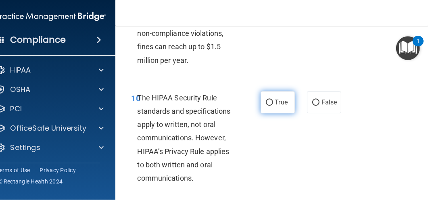
click at [269, 102] on input "True" at bounding box center [269, 103] width 7 height 6
radio input "true"
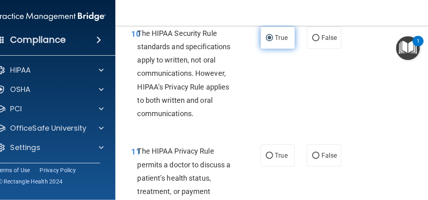
scroll to position [969, 0]
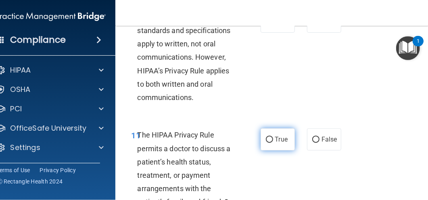
click at [272, 140] on label "True" at bounding box center [278, 139] width 34 height 22
click at [272, 140] on input "True" at bounding box center [269, 140] width 7 height 6
radio input "true"
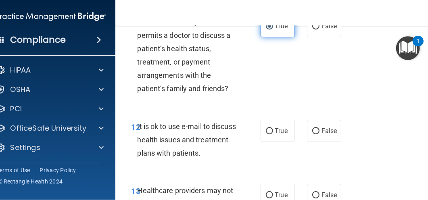
scroll to position [1103, 0]
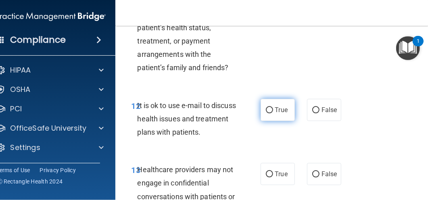
click at [268, 109] on input "True" at bounding box center [269, 110] width 7 height 6
radio input "true"
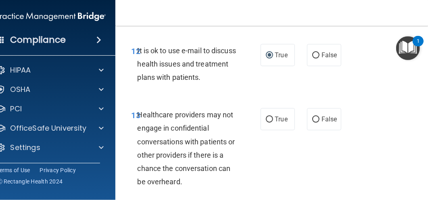
scroll to position [1184, 0]
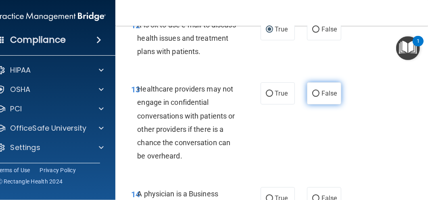
click at [318, 92] on label "False" at bounding box center [324, 93] width 34 height 22
click at [318, 92] on input "False" at bounding box center [315, 94] width 7 height 6
radio input "true"
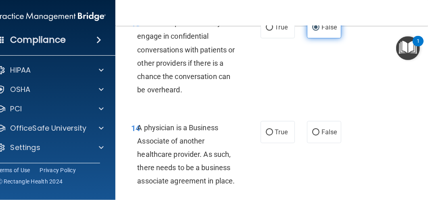
scroll to position [1265, 0]
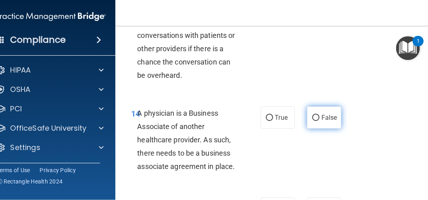
click at [316, 117] on input "False" at bounding box center [315, 118] width 7 height 6
radio input "true"
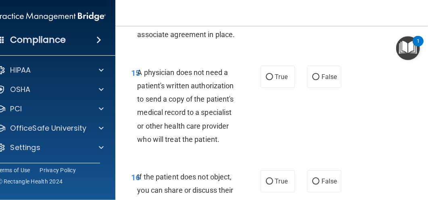
scroll to position [1399, 0]
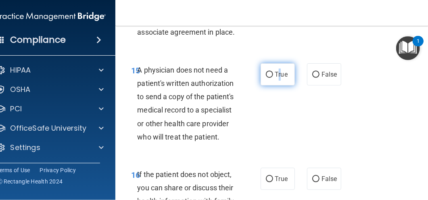
click at [277, 75] on span "True" at bounding box center [281, 75] width 13 height 8
drag, startPoint x: 277, startPoint y: 75, endPoint x: 268, endPoint y: 75, distance: 9.3
click at [268, 75] on input "True" at bounding box center [269, 75] width 7 height 6
radio input "true"
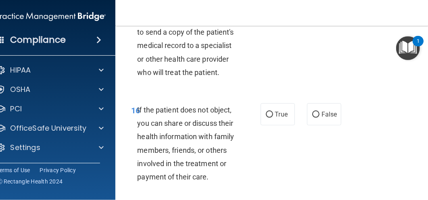
scroll to position [1480, 0]
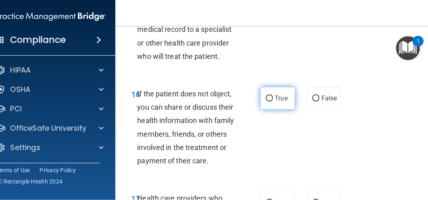
click at [267, 100] on input "True" at bounding box center [269, 99] width 7 height 6
radio input "true"
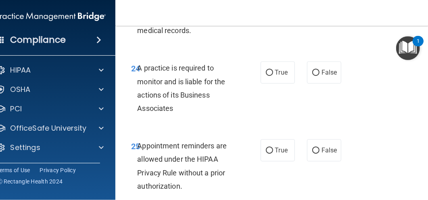
scroll to position [2288, 0]
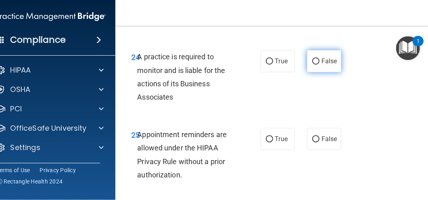
click at [313, 62] on input "False" at bounding box center [315, 62] width 7 height 6
radio input "true"
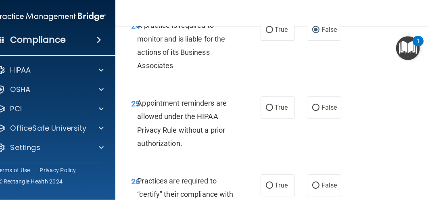
scroll to position [2422, 0]
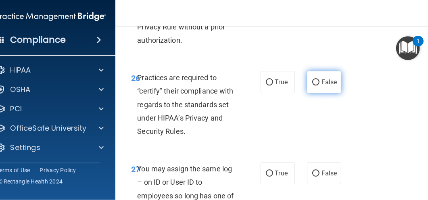
click at [313, 81] on input "False" at bounding box center [315, 83] width 7 height 6
radio input "true"
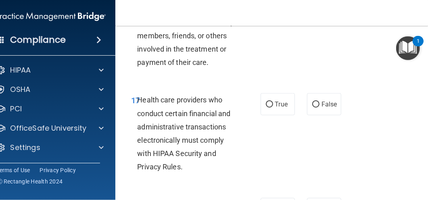
scroll to position [1588, 0]
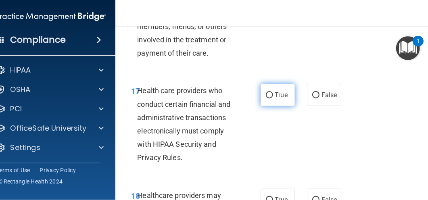
click at [270, 95] on input "True" at bounding box center [269, 95] width 7 height 6
radio input "true"
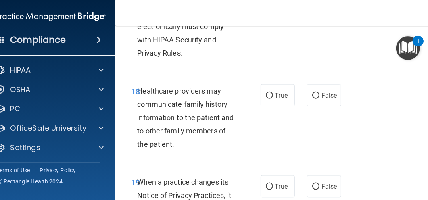
scroll to position [1696, 0]
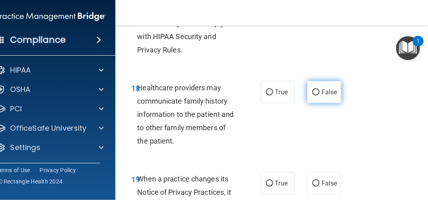
click at [312, 91] on input "False" at bounding box center [315, 93] width 7 height 6
radio input "true"
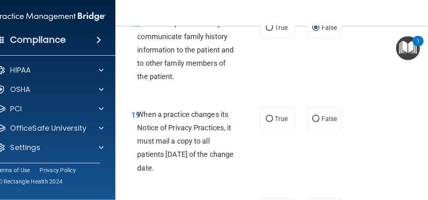
scroll to position [1776, 0]
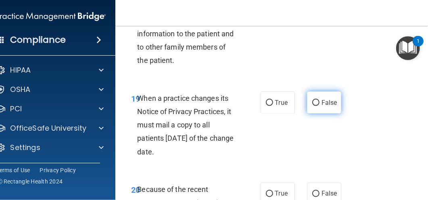
click at [313, 102] on input "False" at bounding box center [315, 103] width 7 height 6
radio input "true"
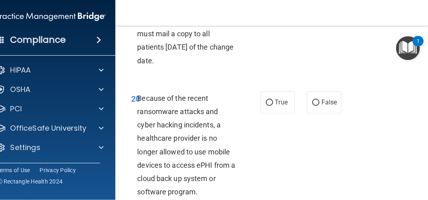
scroll to position [1884, 0]
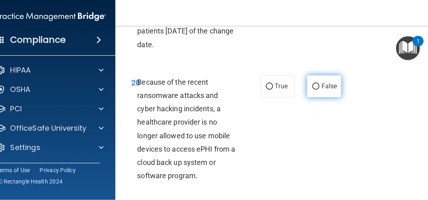
click at [315, 86] on input "False" at bounding box center [315, 87] width 7 height 6
radio input "true"
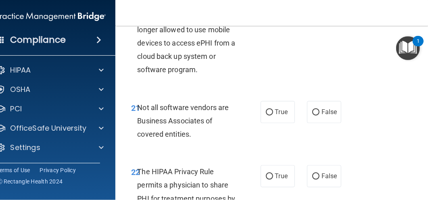
scroll to position [1992, 0]
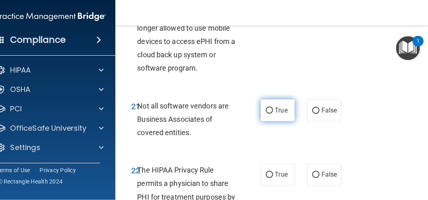
click at [275, 111] on span "True" at bounding box center [281, 111] width 13 height 8
click at [273, 111] on input "True" at bounding box center [269, 111] width 7 height 6
radio input "true"
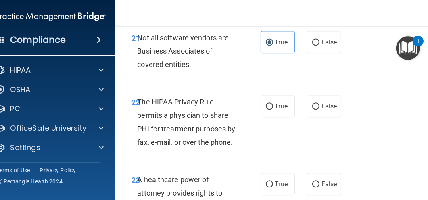
scroll to position [2072, 0]
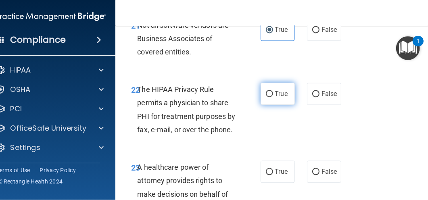
click at [270, 93] on input "True" at bounding box center [269, 94] width 7 height 6
radio input "true"
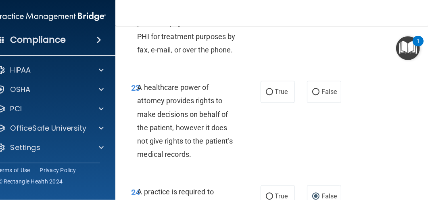
scroll to position [2153, 0]
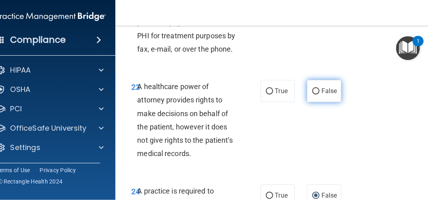
click at [317, 90] on label "False" at bounding box center [324, 91] width 34 height 22
click at [313, 88] on input "False" at bounding box center [315, 91] width 7 height 6
radio input "true"
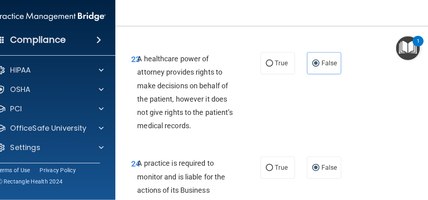
scroll to position [2288, 0]
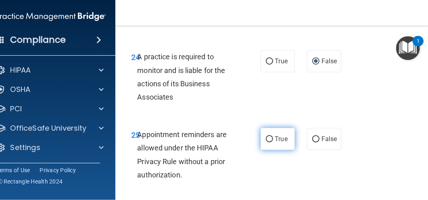
click at [267, 139] on input "True" at bounding box center [269, 139] width 7 height 6
radio input "true"
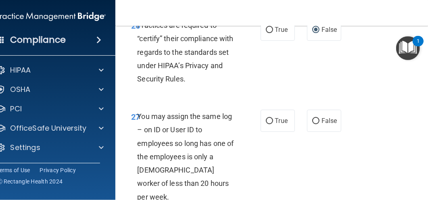
scroll to position [2476, 0]
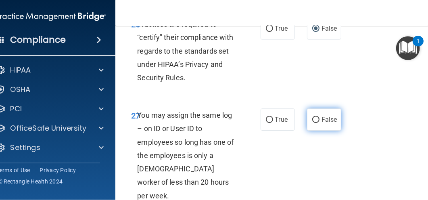
click at [315, 119] on input "False" at bounding box center [315, 120] width 7 height 6
radio input "true"
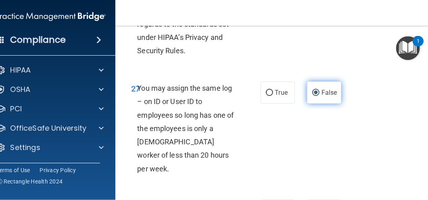
scroll to position [2557, 0]
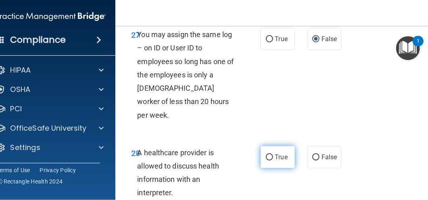
click at [268, 155] on input "True" at bounding box center [269, 158] width 7 height 6
radio input "true"
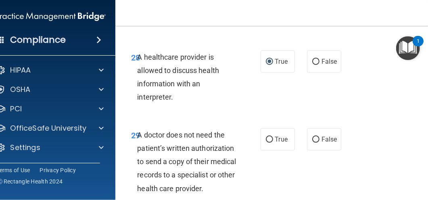
scroll to position [2665, 0]
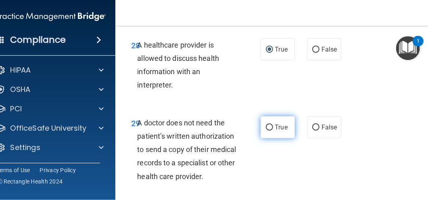
click at [267, 125] on input "True" at bounding box center [269, 128] width 7 height 6
radio input "true"
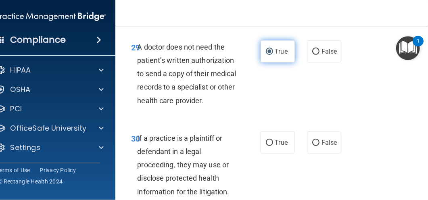
scroll to position [2745, 0]
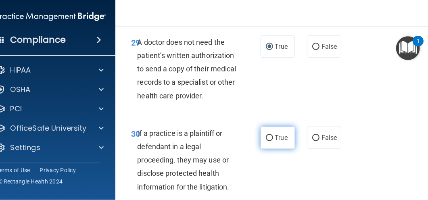
click at [268, 135] on input "True" at bounding box center [269, 138] width 7 height 6
radio input "true"
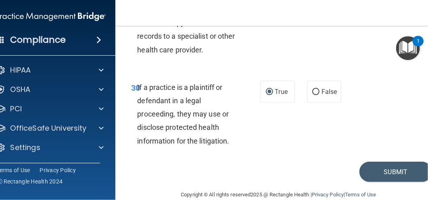
scroll to position [2792, 0]
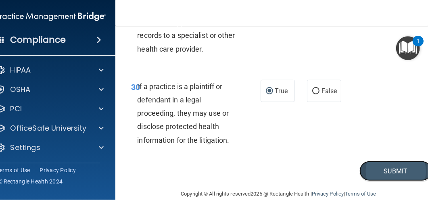
drag, startPoint x: 394, startPoint y: 153, endPoint x: 392, endPoint y: 157, distance: 4.5
click at [392, 161] on button "Submit" at bounding box center [396, 171] width 73 height 21
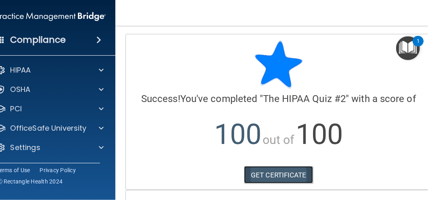
click at [271, 175] on link "GET CERTIFICATE" at bounding box center [278, 175] width 69 height 18
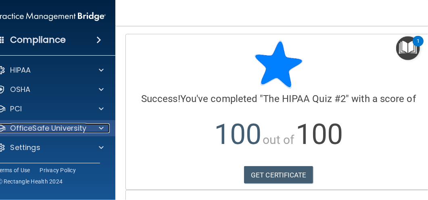
click at [67, 128] on p "OfficeSafe University" at bounding box center [48, 129] width 76 height 10
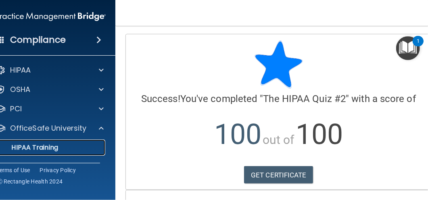
click at [51, 148] on p "HIPAA Training" at bounding box center [25, 148] width 67 height 8
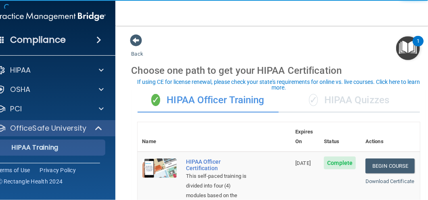
click at [366, 99] on div "✓ HIPAA Quizzes" at bounding box center [349, 100] width 141 height 24
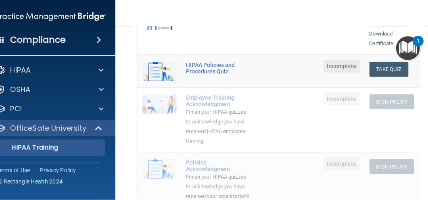
scroll to position [161, 0]
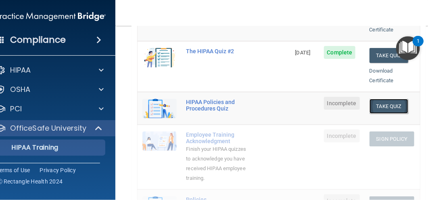
click at [382, 99] on button "Take Quiz" at bounding box center [389, 106] width 39 height 15
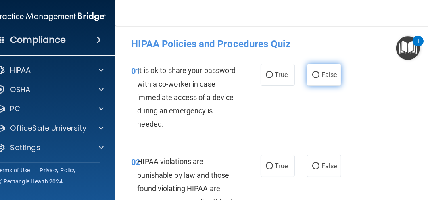
drag, startPoint x: 315, startPoint y: 76, endPoint x: 312, endPoint y: 82, distance: 6.5
click at [315, 77] on input "False" at bounding box center [315, 75] width 7 height 6
radio input "true"
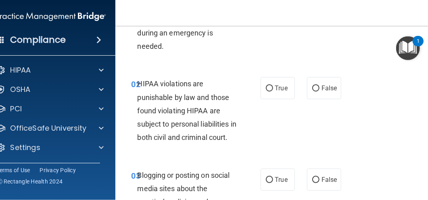
scroll to position [81, 0]
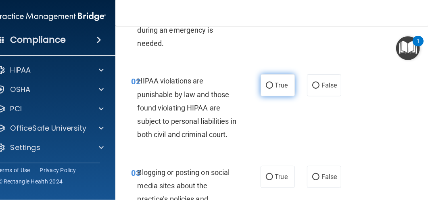
click at [266, 85] on input "True" at bounding box center [269, 86] width 7 height 6
radio input "true"
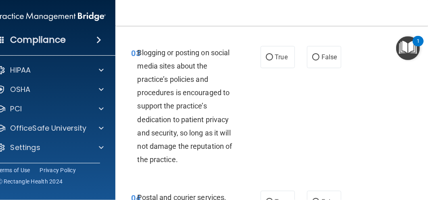
scroll to position [215, 0]
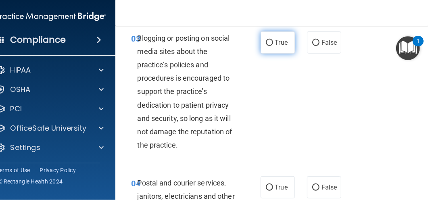
click at [266, 46] on input "True" at bounding box center [269, 43] width 7 height 6
radio input "true"
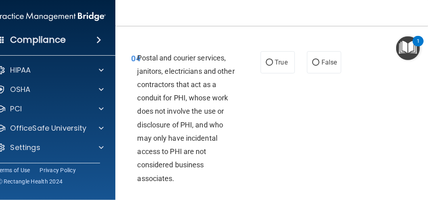
scroll to position [350, 0]
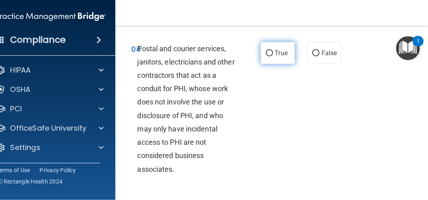
click at [271, 64] on label "True" at bounding box center [278, 53] width 34 height 22
click at [271, 57] on input "True" at bounding box center [269, 53] width 7 height 6
radio input "true"
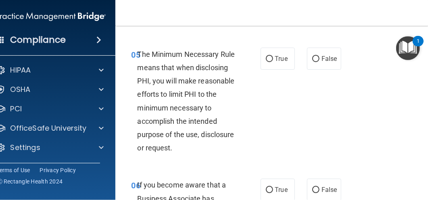
scroll to position [511, 0]
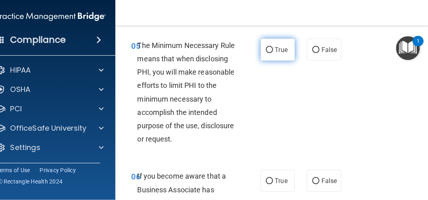
click at [270, 53] on input "True" at bounding box center [269, 50] width 7 height 6
radio input "true"
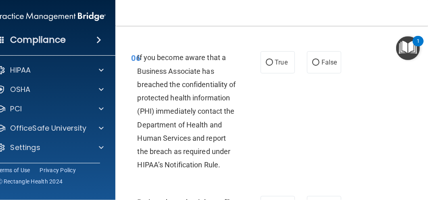
scroll to position [646, 0]
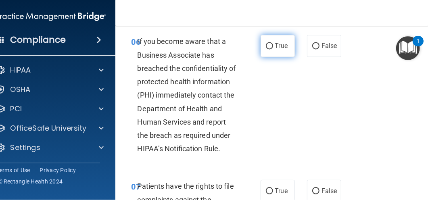
click at [266, 50] on input "True" at bounding box center [269, 47] width 7 height 6
radio input "true"
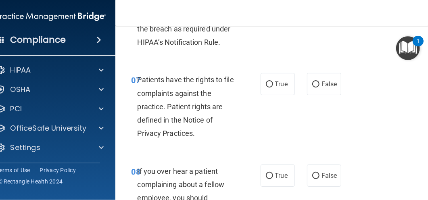
scroll to position [753, 0]
click at [266, 87] on input "True" at bounding box center [269, 84] width 7 height 6
radio input "true"
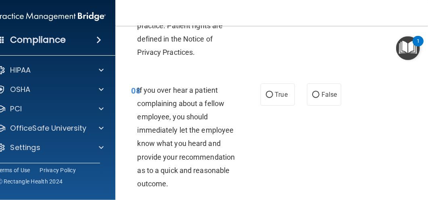
scroll to position [861, 0]
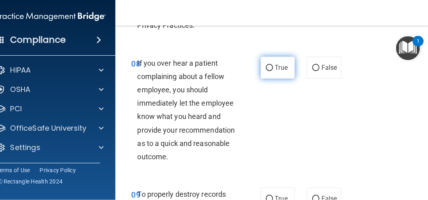
click at [266, 71] on input "True" at bounding box center [269, 68] width 7 height 6
radio input "true"
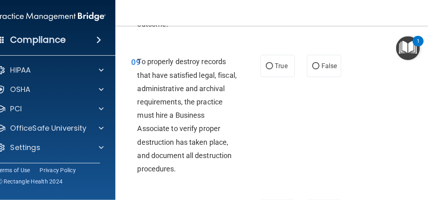
scroll to position [996, 0]
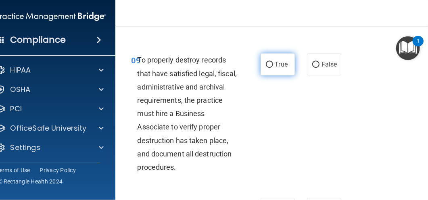
click at [266, 68] on input "True" at bounding box center [269, 65] width 7 height 6
radio input "true"
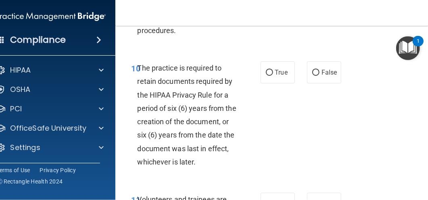
scroll to position [1157, 0]
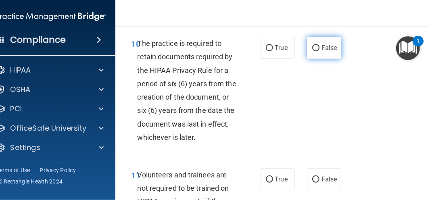
click at [315, 51] on input "False" at bounding box center [315, 48] width 7 height 6
radio input "true"
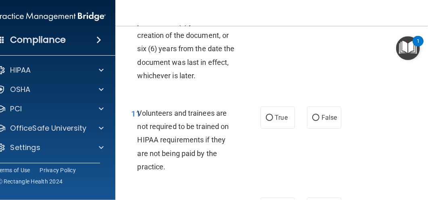
scroll to position [1238, 0]
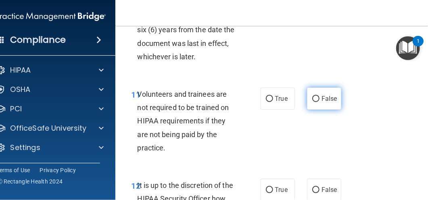
click at [315, 102] on input "False" at bounding box center [315, 99] width 7 height 6
radio input "true"
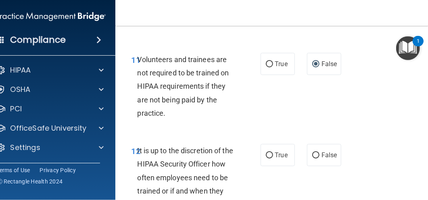
scroll to position [1346, 0]
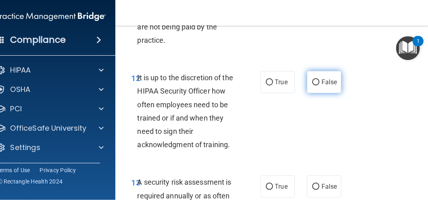
click at [312, 86] on input "False" at bounding box center [315, 83] width 7 height 6
radio input "true"
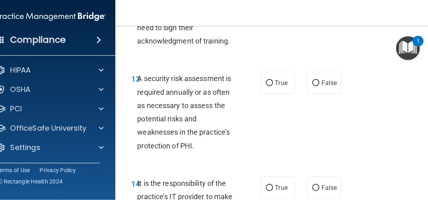
scroll to position [1453, 0]
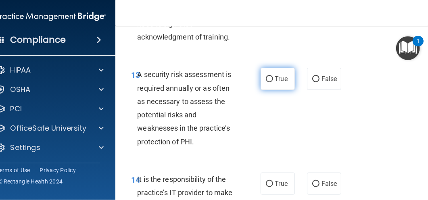
click at [266, 82] on input "True" at bounding box center [269, 79] width 7 height 6
radio input "true"
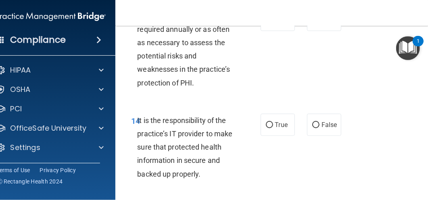
scroll to position [1534, 0]
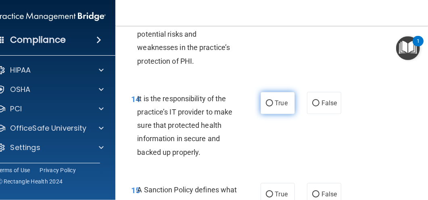
click at [268, 107] on input "True" at bounding box center [269, 104] width 7 height 6
radio input "true"
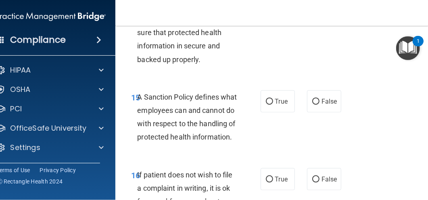
scroll to position [1642, 0]
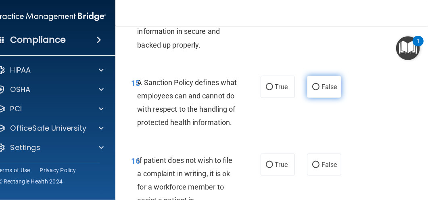
click at [315, 90] on input "False" at bounding box center [315, 87] width 7 height 6
radio input "true"
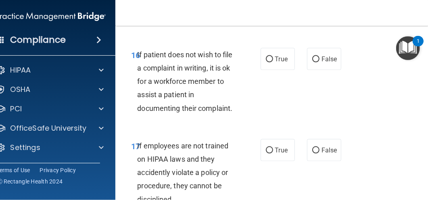
scroll to position [1749, 0]
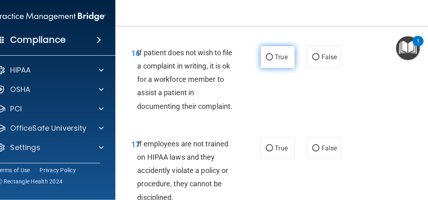
click at [266, 61] on input "True" at bounding box center [269, 58] width 7 height 6
radio input "true"
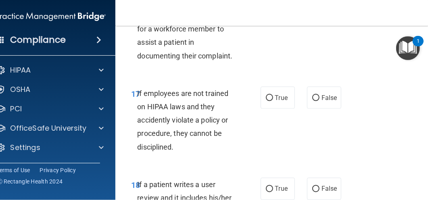
scroll to position [1830, 0]
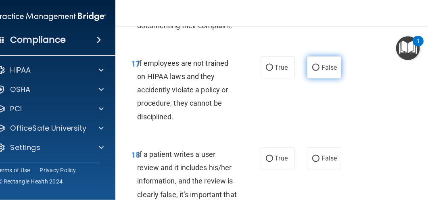
click at [314, 71] on input "False" at bounding box center [315, 68] width 7 height 6
radio input "true"
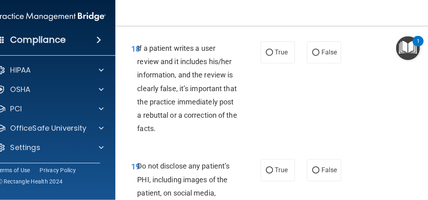
scroll to position [1938, 0]
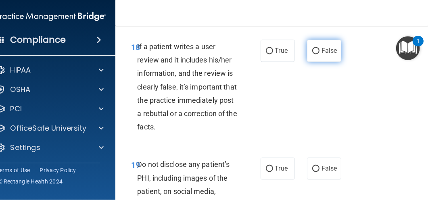
click at [314, 55] on input "False" at bounding box center [315, 51] width 7 height 6
radio input "true"
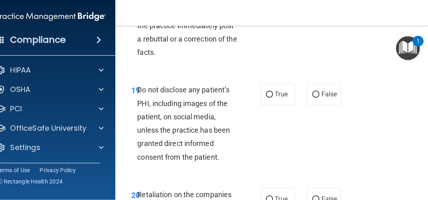
scroll to position [2045, 0]
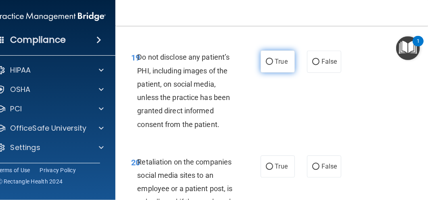
click at [266, 65] on input "True" at bounding box center [269, 62] width 7 height 6
radio input "true"
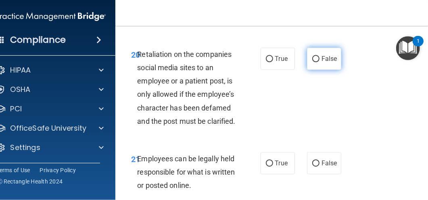
click at [316, 62] on input "False" at bounding box center [315, 59] width 7 height 6
radio input "true"
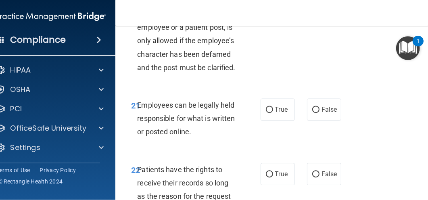
scroll to position [2234, 0]
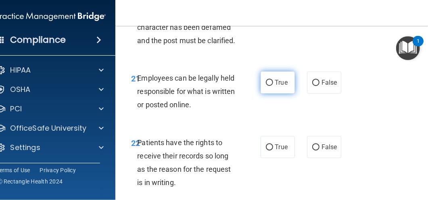
click at [267, 86] on input "True" at bounding box center [269, 83] width 7 height 6
radio input "true"
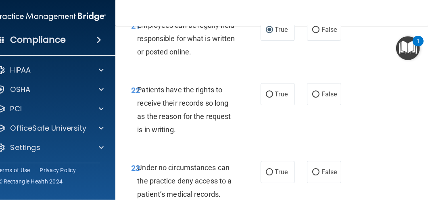
scroll to position [2288, 0]
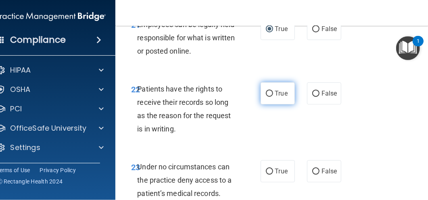
click at [267, 97] on input "True" at bounding box center [269, 94] width 7 height 6
radio input "true"
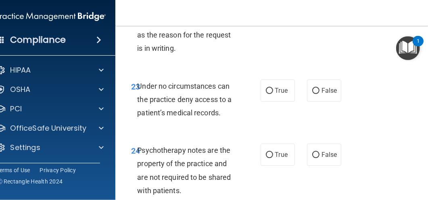
scroll to position [2368, 0]
click at [271, 102] on label "True" at bounding box center [278, 91] width 34 height 22
click at [271, 94] on input "True" at bounding box center [269, 91] width 7 height 6
radio input "true"
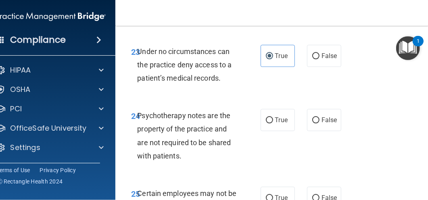
scroll to position [2422, 0]
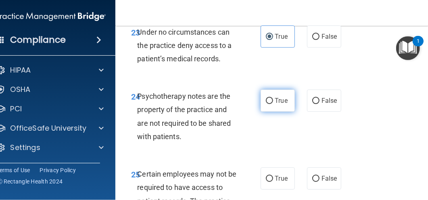
click at [275, 105] on span "True" at bounding box center [281, 101] width 13 height 8
click at [273, 104] on input "True" at bounding box center [269, 101] width 7 height 6
radio input "true"
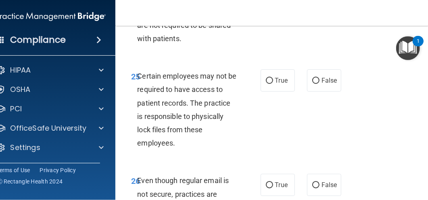
scroll to position [2530, 0]
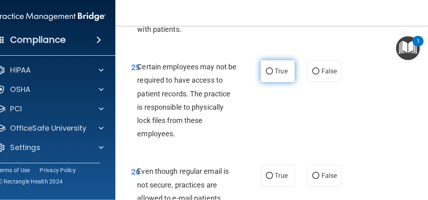
click at [268, 75] on input "True" at bounding box center [269, 72] width 7 height 6
radio input "true"
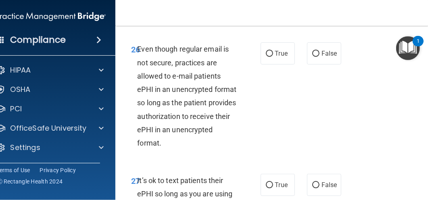
scroll to position [2665, 0]
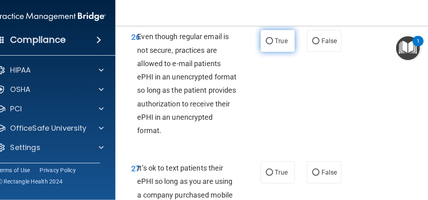
click at [268, 44] on input "True" at bounding box center [269, 41] width 7 height 6
radio input "true"
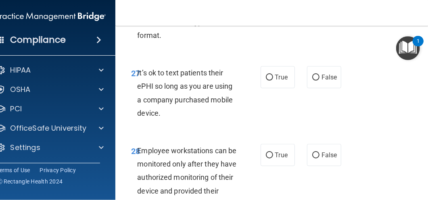
scroll to position [2772, 0]
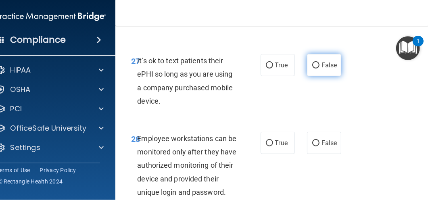
click at [315, 69] on input "False" at bounding box center [315, 66] width 7 height 6
radio input "true"
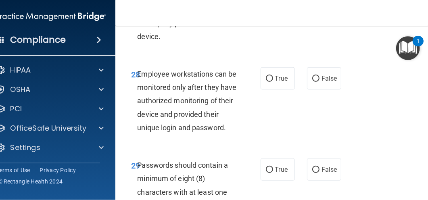
scroll to position [2853, 0]
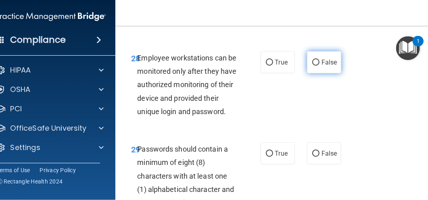
click at [312, 66] on input "False" at bounding box center [315, 63] width 7 height 6
radio input "true"
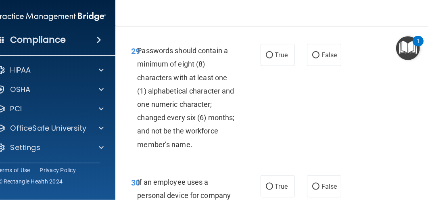
scroll to position [2961, 0]
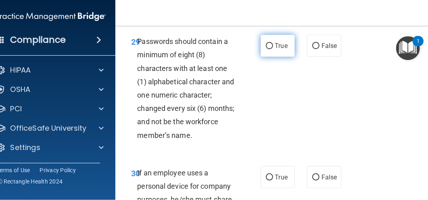
click at [267, 49] on input "True" at bounding box center [269, 46] width 7 height 6
radio input "true"
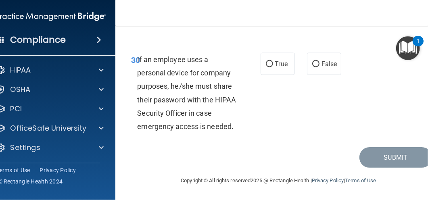
scroll to position [3095, 0]
click at [270, 67] on input "True" at bounding box center [269, 64] width 7 height 6
radio input "true"
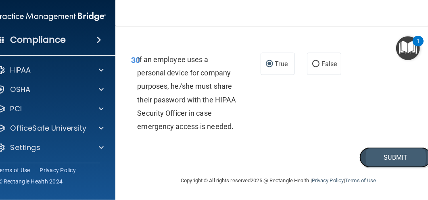
click at [398, 161] on button "Submit" at bounding box center [396, 157] width 73 height 21
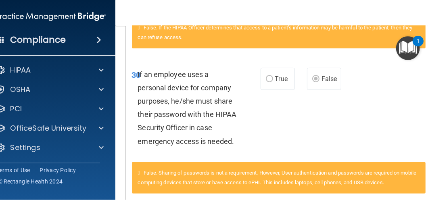
scroll to position [1399, 0]
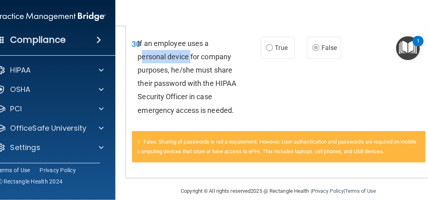
drag, startPoint x: 141, startPoint y: 57, endPoint x: 188, endPoint y: 57, distance: 47.2
click at [188, 57] on span "If an employee uses a personal device for company purposes, he/she must share t…" at bounding box center [187, 76] width 99 height 75
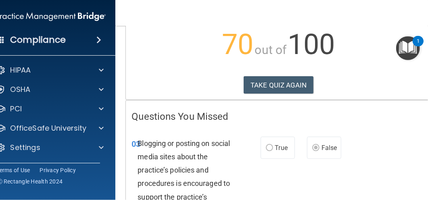
scroll to position [0, 0]
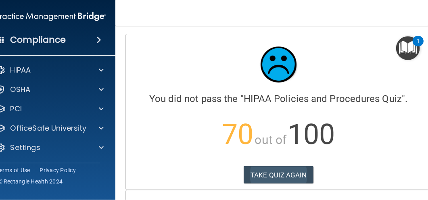
drag, startPoint x: 280, startPoint y: 184, endPoint x: 281, endPoint y: 178, distance: 5.3
click at [281, 178] on div "Calculating your score.... You did not pass the " HIPAA Policies and Procedures…" at bounding box center [279, 111] width 306 height 155
drag, startPoint x: 281, startPoint y: 178, endPoint x: 273, endPoint y: 172, distance: 10.6
click at [273, 172] on button "TAKE QUIZ AGAIN" at bounding box center [279, 175] width 70 height 18
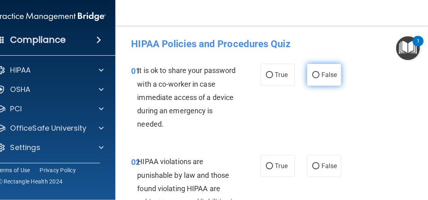
click at [308, 77] on label "False" at bounding box center [324, 75] width 34 height 22
click at [312, 77] on input "False" at bounding box center [315, 75] width 7 height 6
radio input "true"
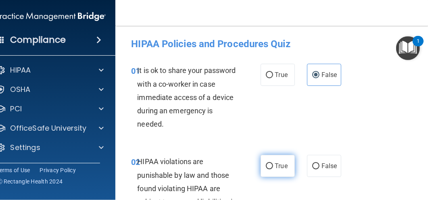
click at [271, 168] on label "True" at bounding box center [278, 166] width 34 height 22
click at [271, 168] on input "True" at bounding box center [269, 167] width 7 height 6
radio input "true"
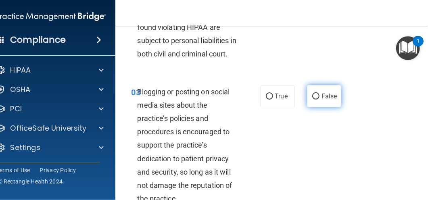
click at [312, 100] on input "False" at bounding box center [315, 97] width 7 height 6
radio input "true"
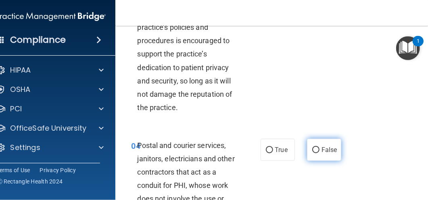
scroll to position [296, 0]
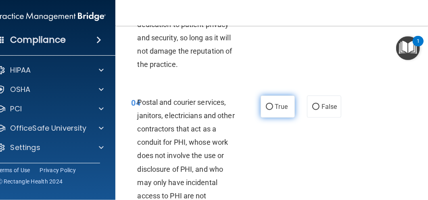
click at [266, 110] on input "True" at bounding box center [269, 107] width 7 height 6
radio input "true"
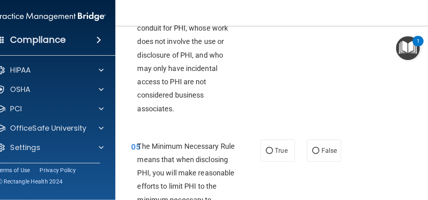
scroll to position [430, 0]
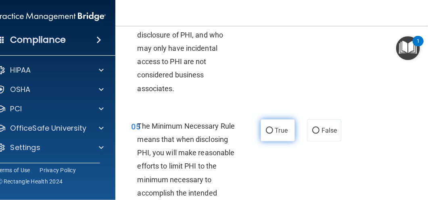
click at [282, 134] on span "True" at bounding box center [281, 131] width 13 height 8
click at [273, 134] on input "True" at bounding box center [269, 131] width 7 height 6
radio input "true"
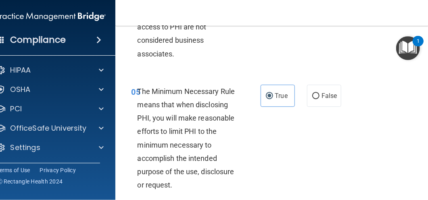
scroll to position [538, 0]
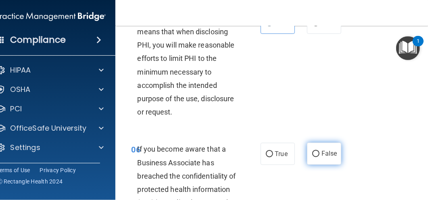
click at [317, 157] on input "False" at bounding box center [315, 154] width 7 height 6
radio input "true"
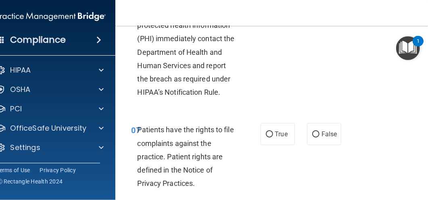
scroll to position [753, 0]
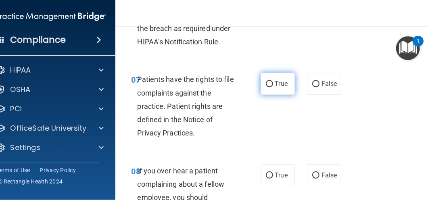
click at [263, 94] on label "True" at bounding box center [278, 84] width 34 height 22
click at [266, 87] on input "True" at bounding box center [269, 84] width 7 height 6
radio input "true"
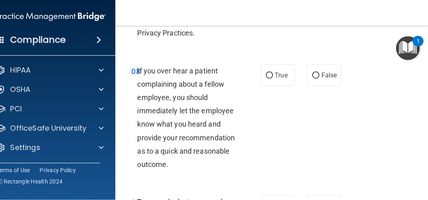
scroll to position [861, 0]
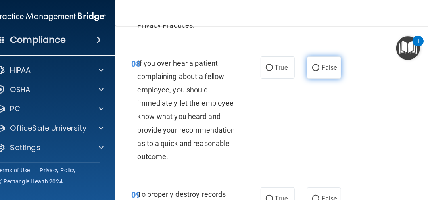
click at [310, 79] on label "False" at bounding box center [324, 68] width 34 height 22
click at [312, 71] on input "False" at bounding box center [315, 68] width 7 height 6
radio input "true"
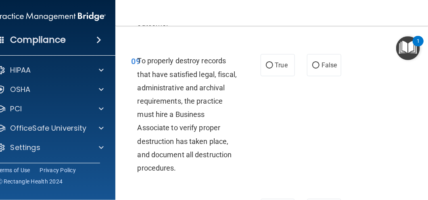
scroll to position [996, 0]
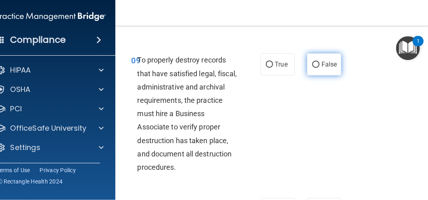
click at [313, 68] on input "False" at bounding box center [315, 65] width 7 height 6
radio input "true"
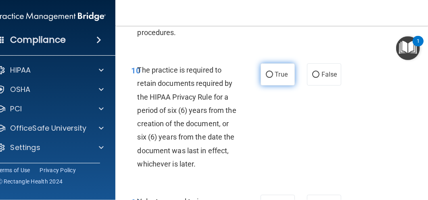
click at [276, 78] on span "True" at bounding box center [281, 75] width 13 height 8
click at [273, 78] on input "True" at bounding box center [269, 75] width 7 height 6
radio input "true"
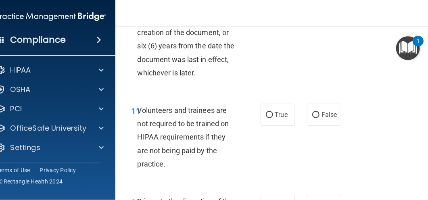
scroll to position [1238, 0]
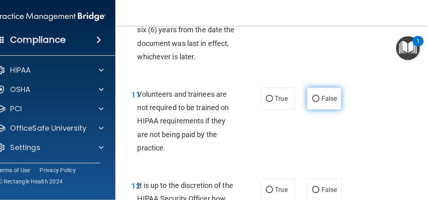
click at [315, 102] on input "False" at bounding box center [315, 99] width 7 height 6
radio input "true"
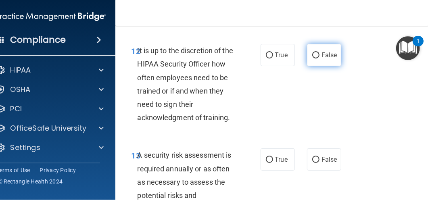
click at [309, 63] on label "False" at bounding box center [324, 55] width 34 height 22
click at [312, 59] on input "False" at bounding box center [315, 55] width 7 height 6
radio input "true"
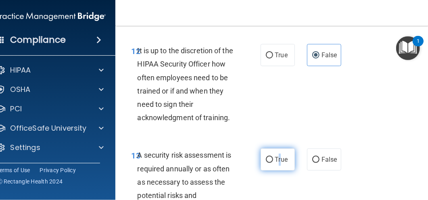
click at [278, 164] on span "True" at bounding box center [281, 160] width 13 height 8
drag, startPoint x: 278, startPoint y: 174, endPoint x: 269, endPoint y: 172, distance: 9.1
click at [269, 163] on input "True" at bounding box center [269, 160] width 7 height 6
radio input "true"
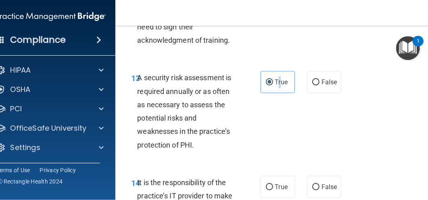
scroll to position [1453, 0]
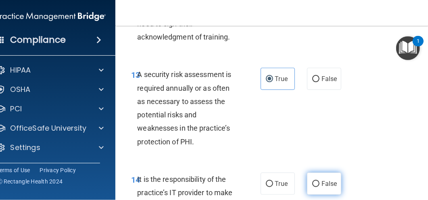
click at [318, 195] on label "False" at bounding box center [324, 184] width 34 height 22
click at [318, 187] on input "False" at bounding box center [315, 184] width 7 height 6
radio input "true"
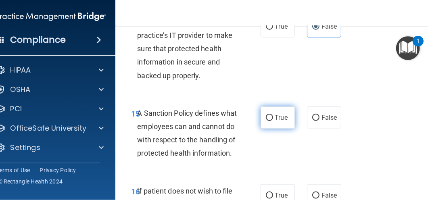
scroll to position [1615, 0]
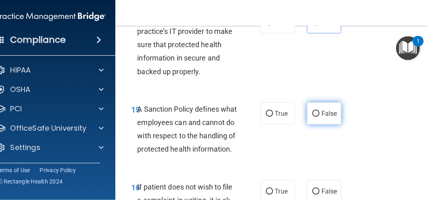
click at [316, 117] on input "False" at bounding box center [315, 114] width 7 height 6
radio input "true"
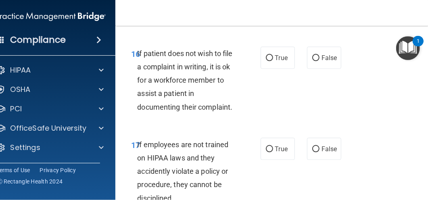
scroll to position [1750, 0]
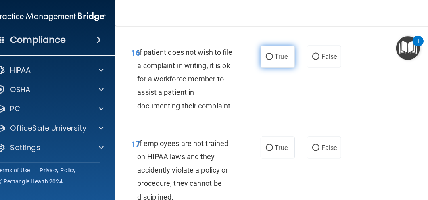
click at [266, 60] on input "True" at bounding box center [269, 57] width 7 height 6
radio input "true"
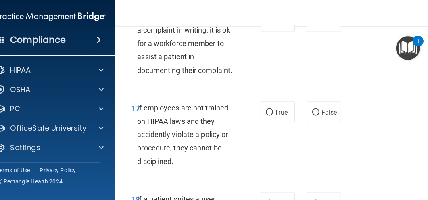
scroll to position [1830, 0]
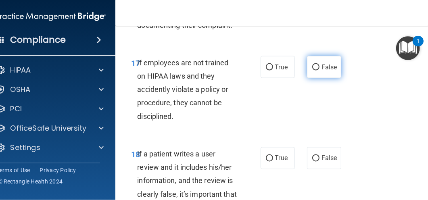
drag, startPoint x: 312, startPoint y: 92, endPoint x: 312, endPoint y: 99, distance: 6.5
click at [312, 71] on input "False" at bounding box center [315, 68] width 7 height 6
radio input "true"
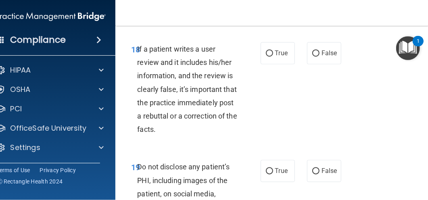
scroll to position [1938, 0]
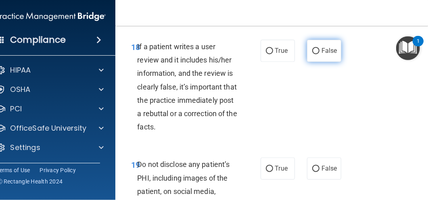
click at [308, 62] on label "False" at bounding box center [324, 51] width 34 height 22
click at [312, 55] on input "False" at bounding box center [315, 51] width 7 height 6
radio input "true"
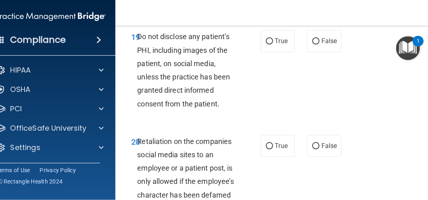
scroll to position [2073, 0]
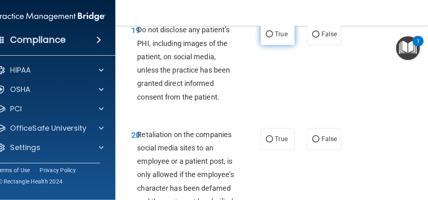
click at [267, 38] on input "True" at bounding box center [269, 34] width 7 height 6
radio input "true"
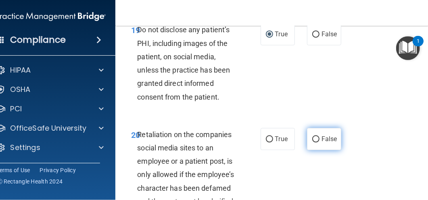
click at [315, 143] on input "False" at bounding box center [315, 139] width 7 height 6
radio input "true"
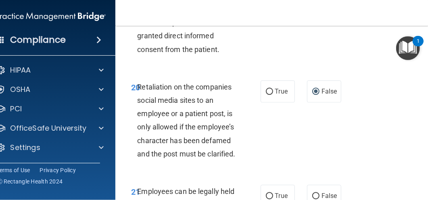
scroll to position [2207, 0]
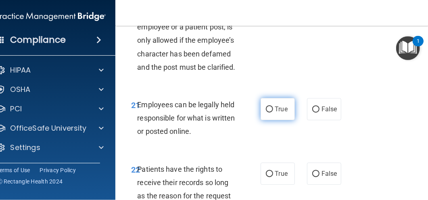
click at [266, 113] on input "True" at bounding box center [269, 110] width 7 height 6
radio input "true"
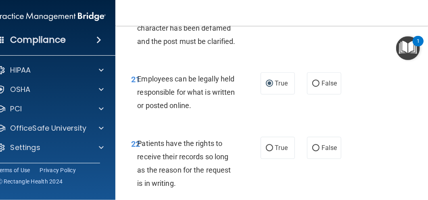
scroll to position [2288, 0]
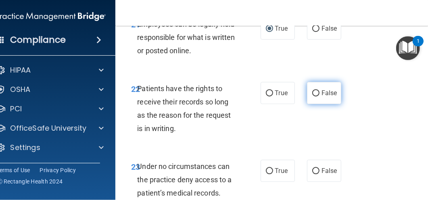
click at [314, 96] on input "False" at bounding box center [315, 93] width 7 height 6
radio input "true"
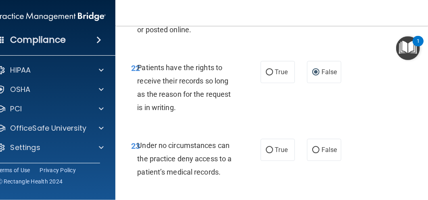
scroll to position [2369, 0]
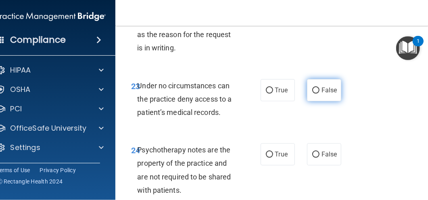
click at [317, 94] on input "False" at bounding box center [315, 91] width 7 height 6
radio input "true"
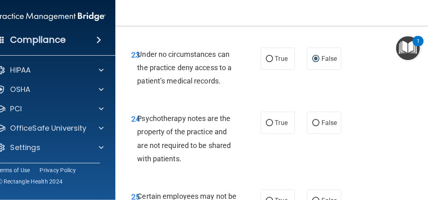
scroll to position [2449, 0]
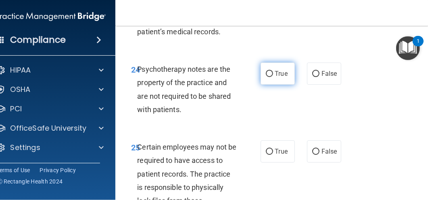
click at [266, 77] on input "True" at bounding box center [269, 74] width 7 height 6
radio input "true"
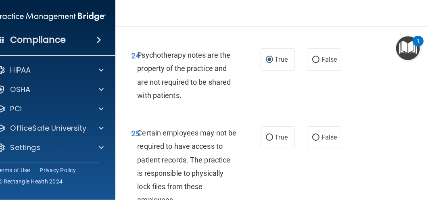
scroll to position [2476, 0]
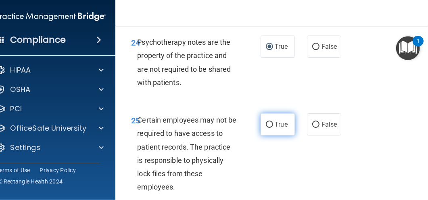
click at [268, 128] on input "True" at bounding box center [269, 125] width 7 height 6
radio input "true"
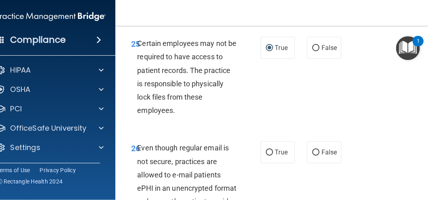
scroll to position [2584, 0]
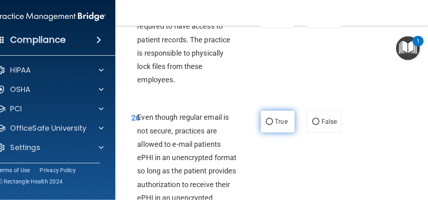
click at [266, 125] on input "True" at bounding box center [269, 122] width 7 height 6
radio input "true"
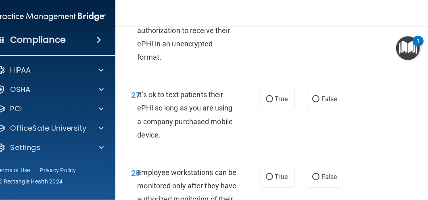
scroll to position [2745, 0]
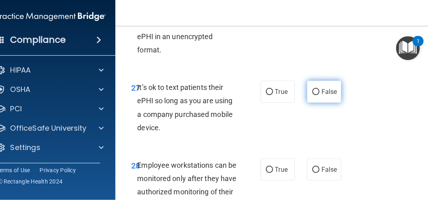
click at [313, 95] on input "False" at bounding box center [315, 92] width 7 height 6
radio input "true"
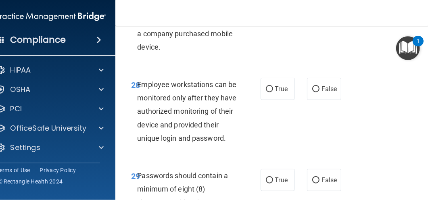
scroll to position [2826, 0]
click at [308, 100] on label "False" at bounding box center [324, 89] width 34 height 22
click at [312, 92] on input "False" at bounding box center [315, 89] width 7 height 6
radio input "true"
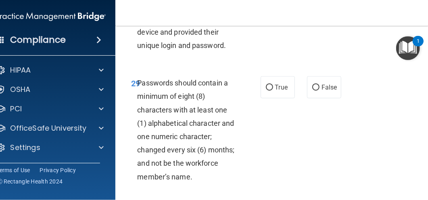
scroll to position [2934, 0]
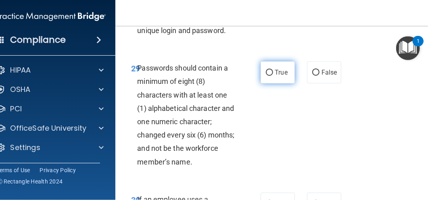
click at [270, 76] on input "True" at bounding box center [269, 73] width 7 height 6
radio input "true"
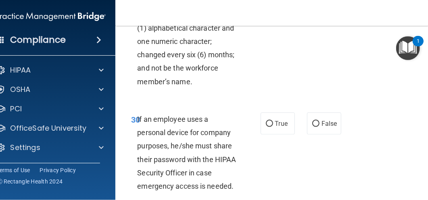
scroll to position [3015, 0]
click at [315, 127] on input "False" at bounding box center [315, 124] width 7 height 6
radio input "true"
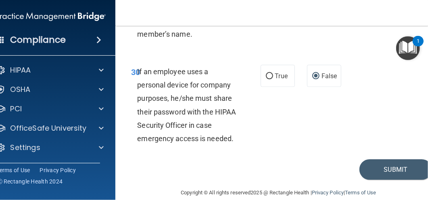
scroll to position [3101, 0]
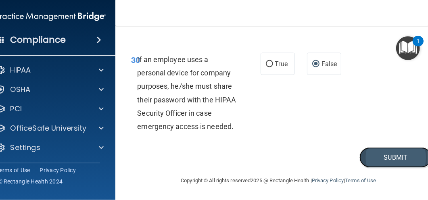
click at [371, 159] on button "Submit" at bounding box center [396, 157] width 73 height 21
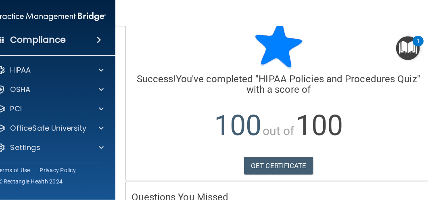
scroll to position [80, 0]
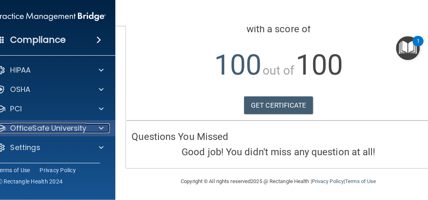
click at [78, 130] on p "OfficeSafe University" at bounding box center [48, 129] width 76 height 10
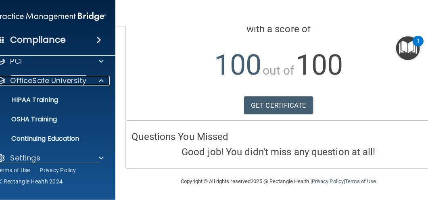
scroll to position [57, 0]
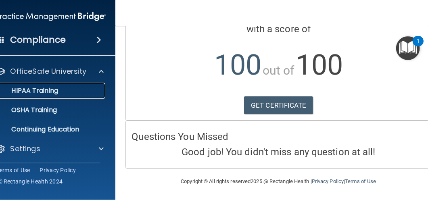
click at [70, 92] on div "HIPAA Training" at bounding box center [47, 91] width 110 height 8
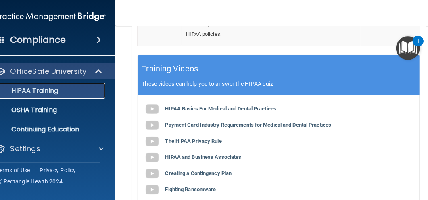
scroll to position [442, 0]
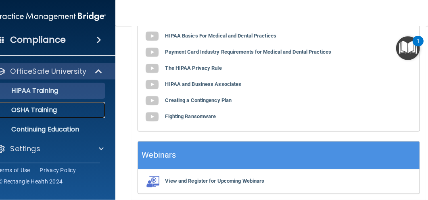
click at [53, 107] on p "OSHA Training" at bounding box center [24, 110] width 65 height 8
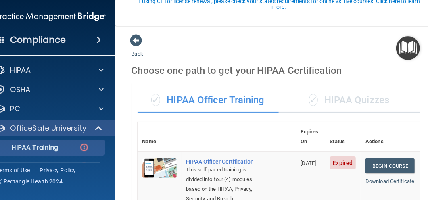
scroll to position [81, 0]
